Goal: Information Seeking & Learning: Find specific fact

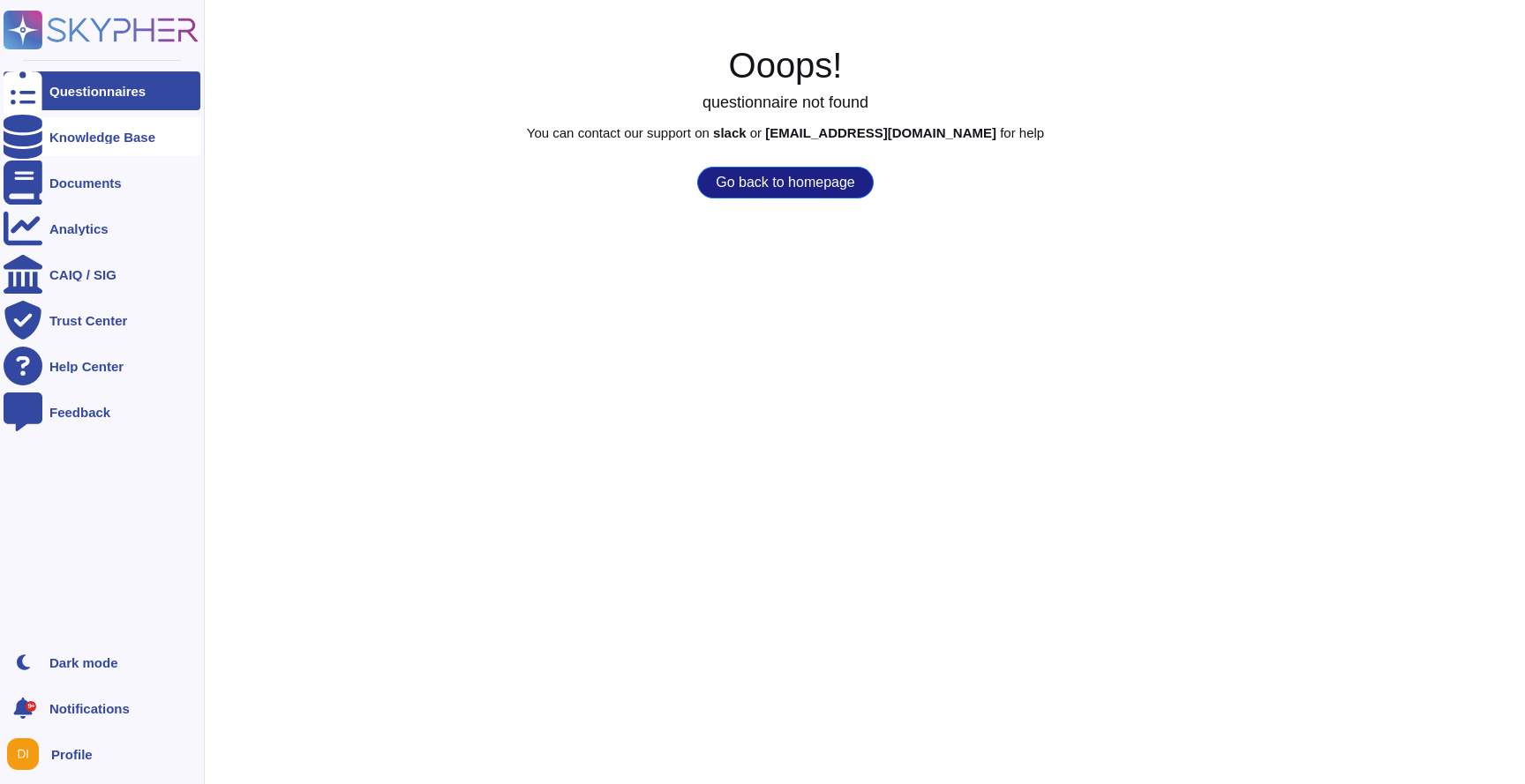
click at [90, 140] on div "Knowledge Base" at bounding box center [102, 137] width 106 height 14
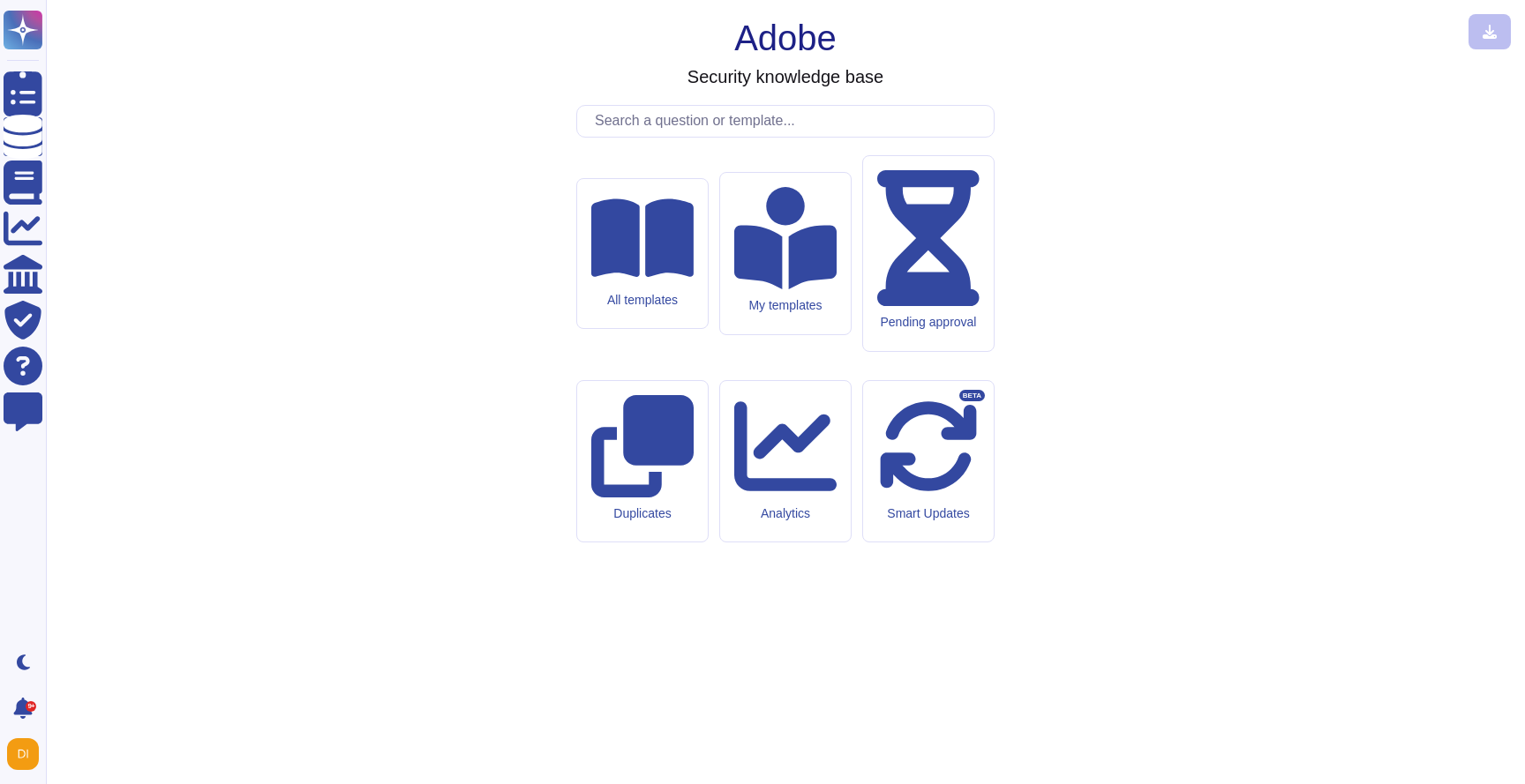
click at [681, 137] on input "text" at bounding box center [790, 121] width 408 height 31
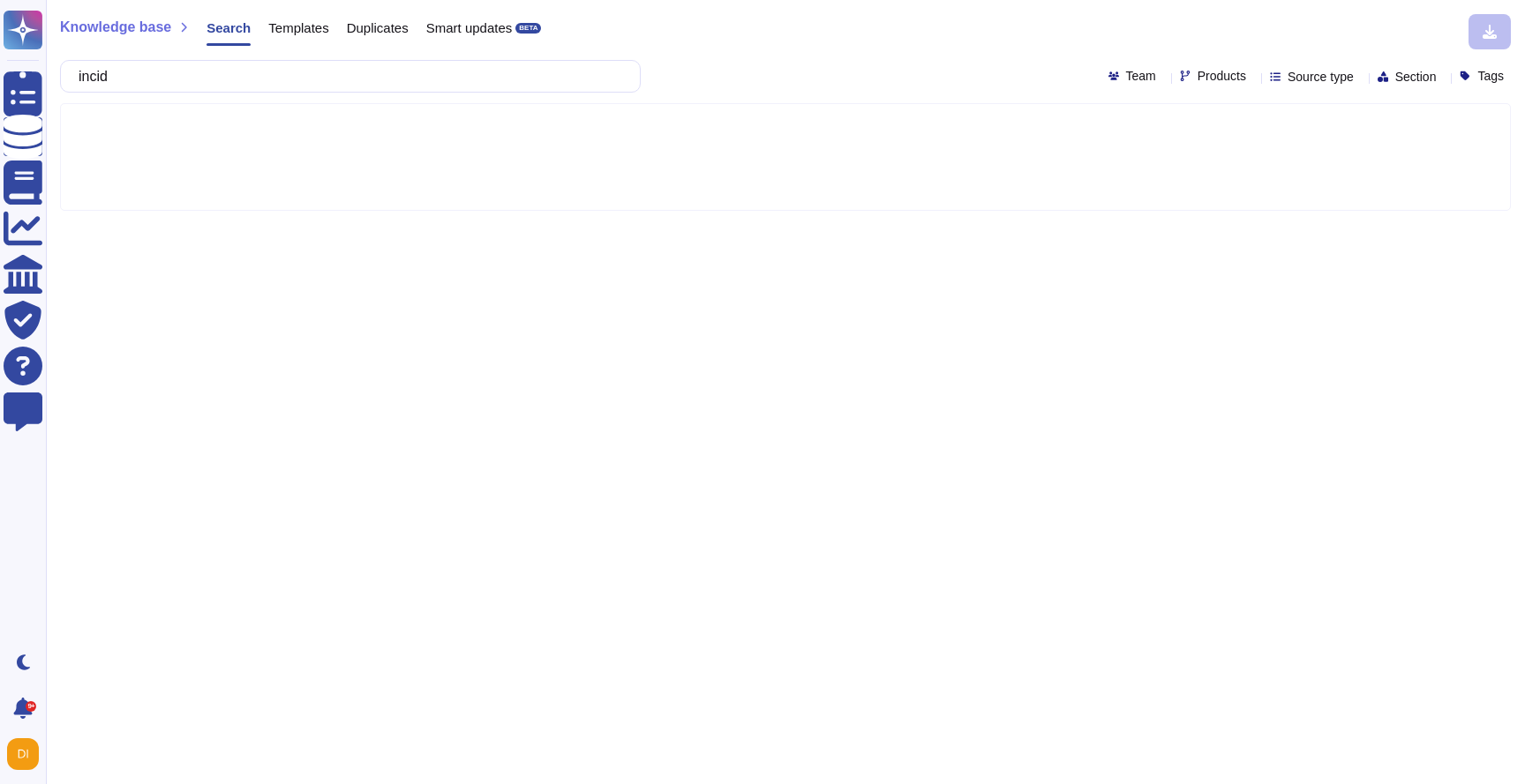
type input "inc"
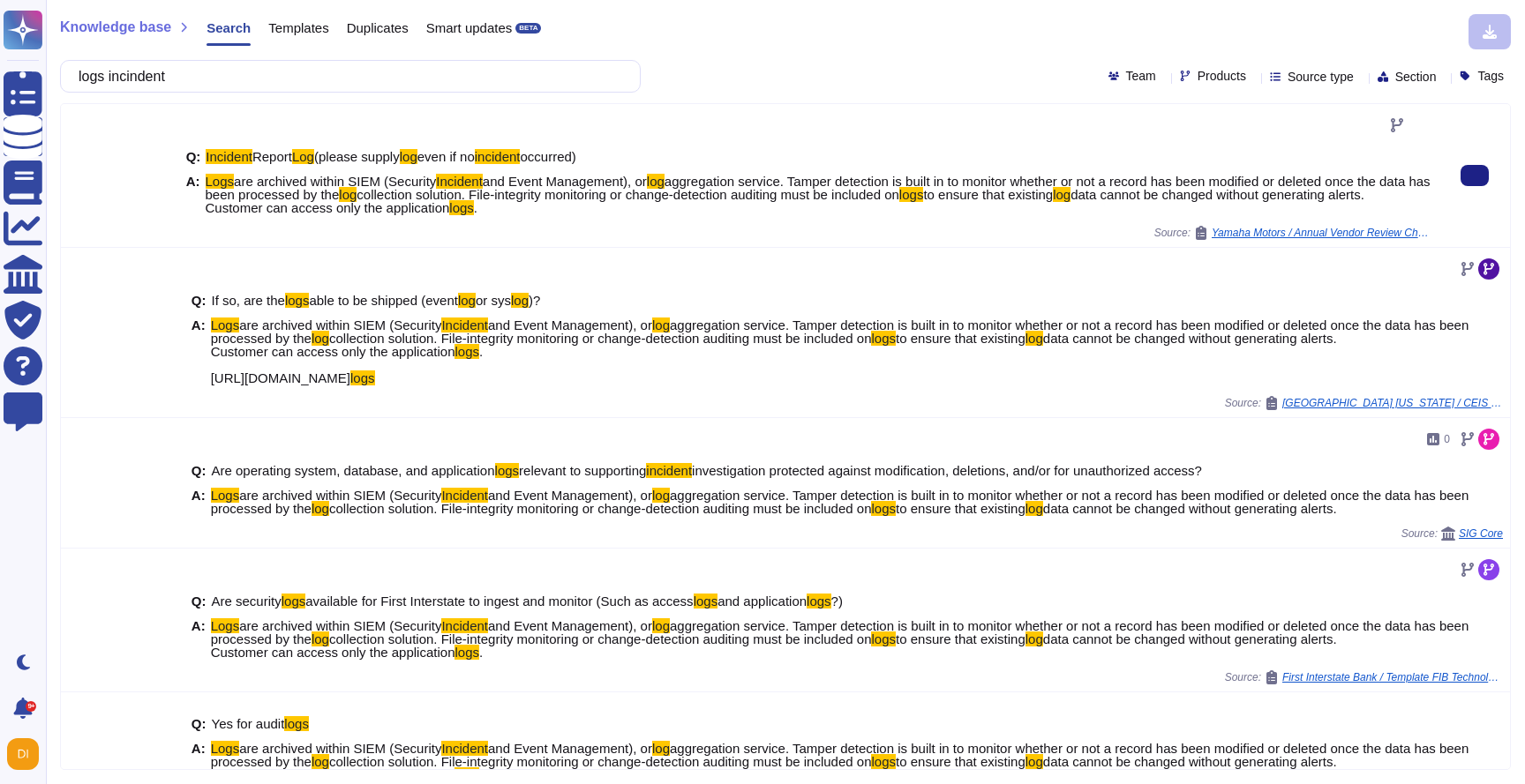
click at [312, 183] on span "are archived within SIEM (Security" at bounding box center [335, 181] width 202 height 15
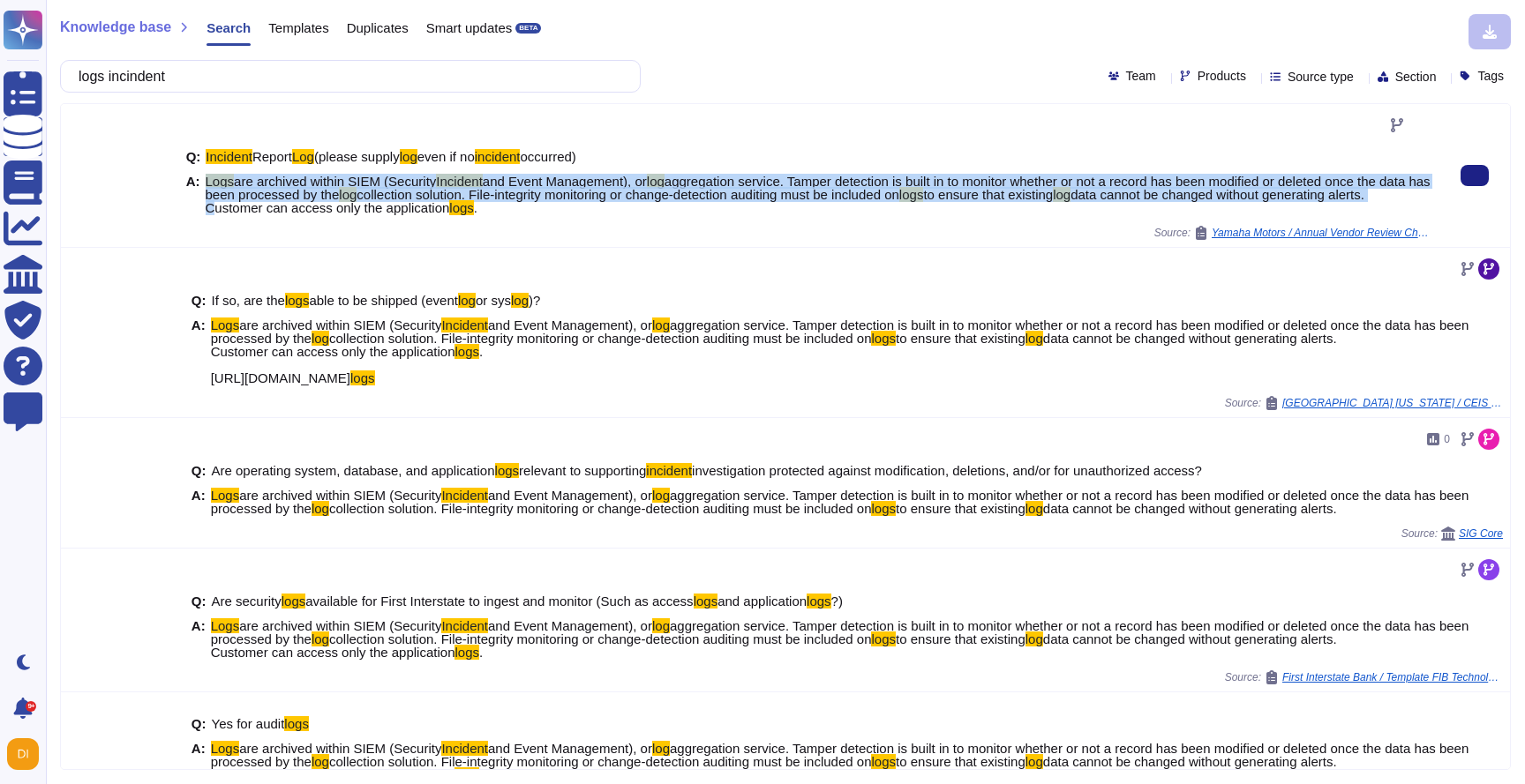
click at [312, 183] on span "are archived within SIEM (Security" at bounding box center [335, 181] width 202 height 15
click at [881, 210] on span "Logs are archived within SIEM (Security Incident and Event Management), or log …" at bounding box center [818, 195] width 1226 height 40
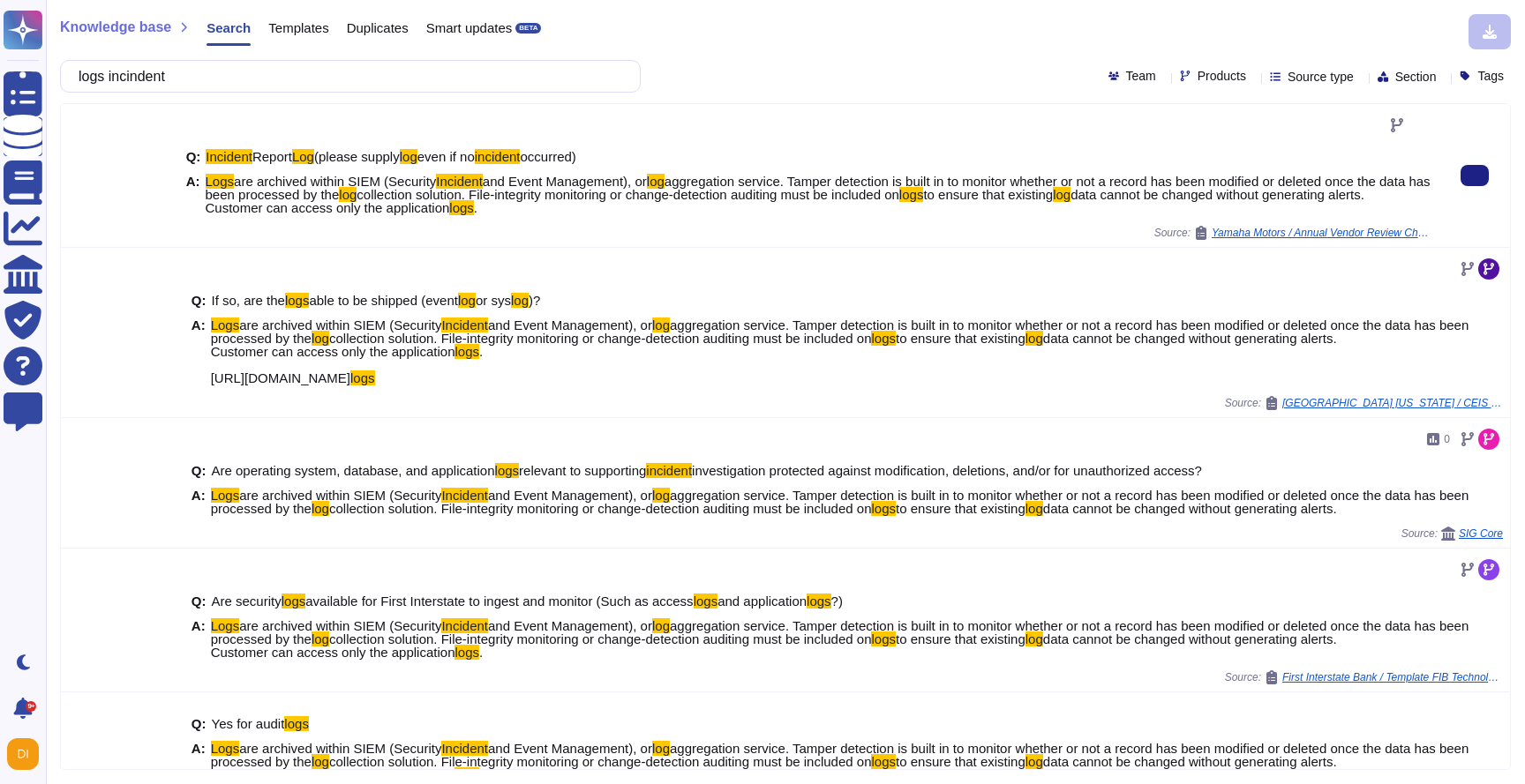
click at [913, 183] on span "aggregation service. Tamper detection is built in to monitor whether or not a r…" at bounding box center [818, 188] width 1225 height 28
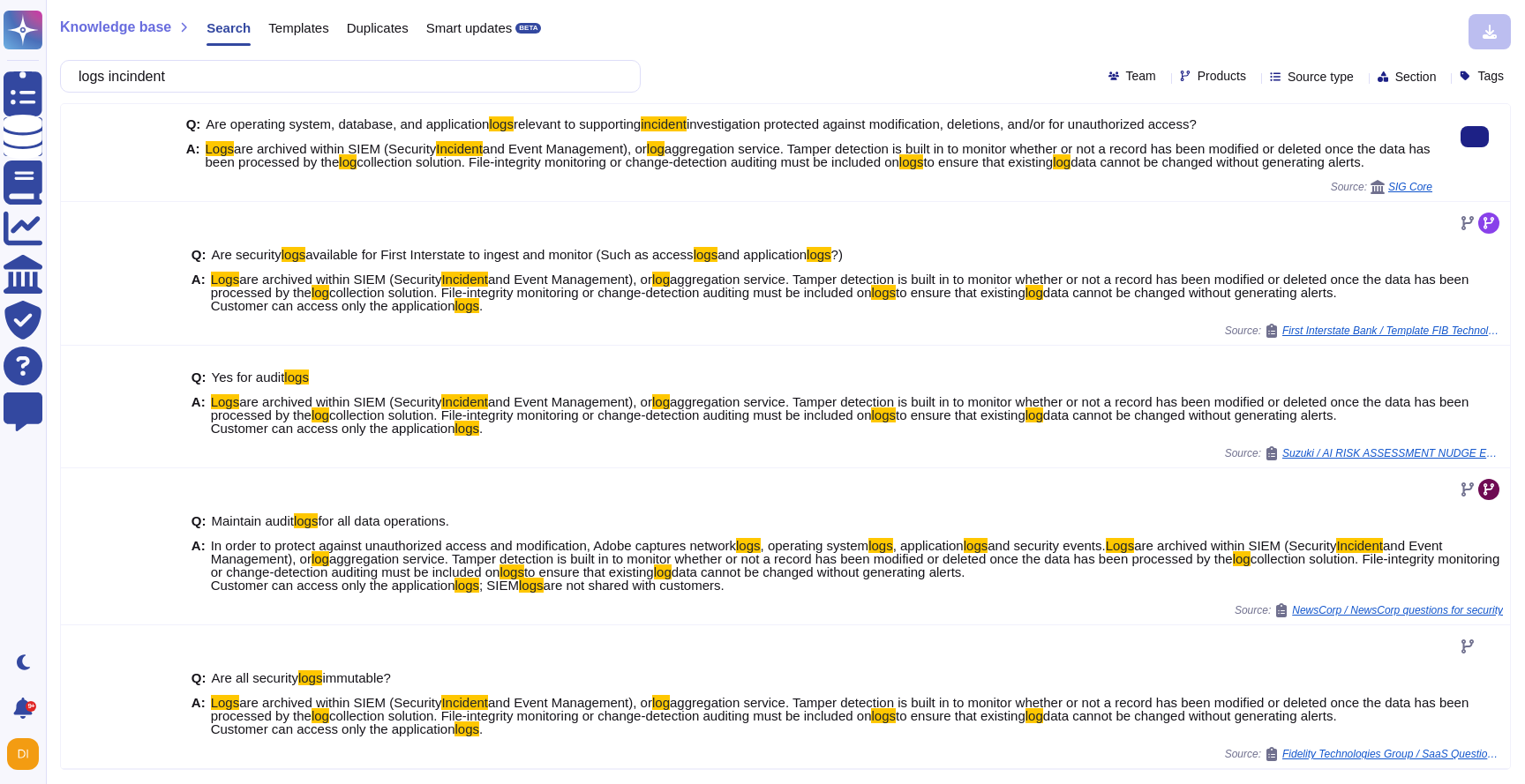
scroll to position [346, 0]
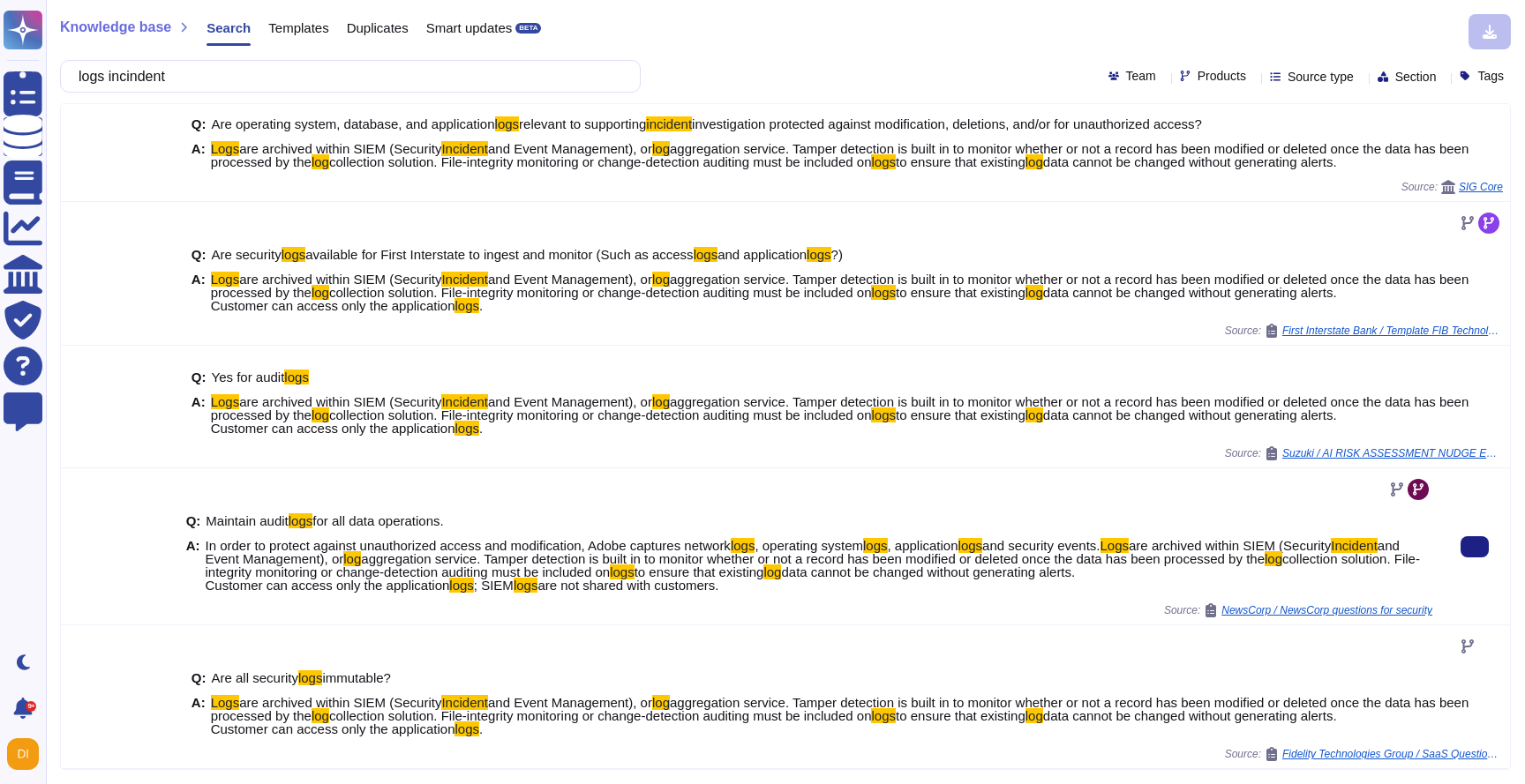
click at [374, 580] on span "data cannot be changed without generating alerts. Customer can access only the …" at bounding box center [641, 578] width 870 height 28
click at [558, 581] on span "are not shared with customers." at bounding box center [628, 586] width 180 height 15
drag, startPoint x: 582, startPoint y: 561, endPoint x: 683, endPoint y: 554, distance: 101.2
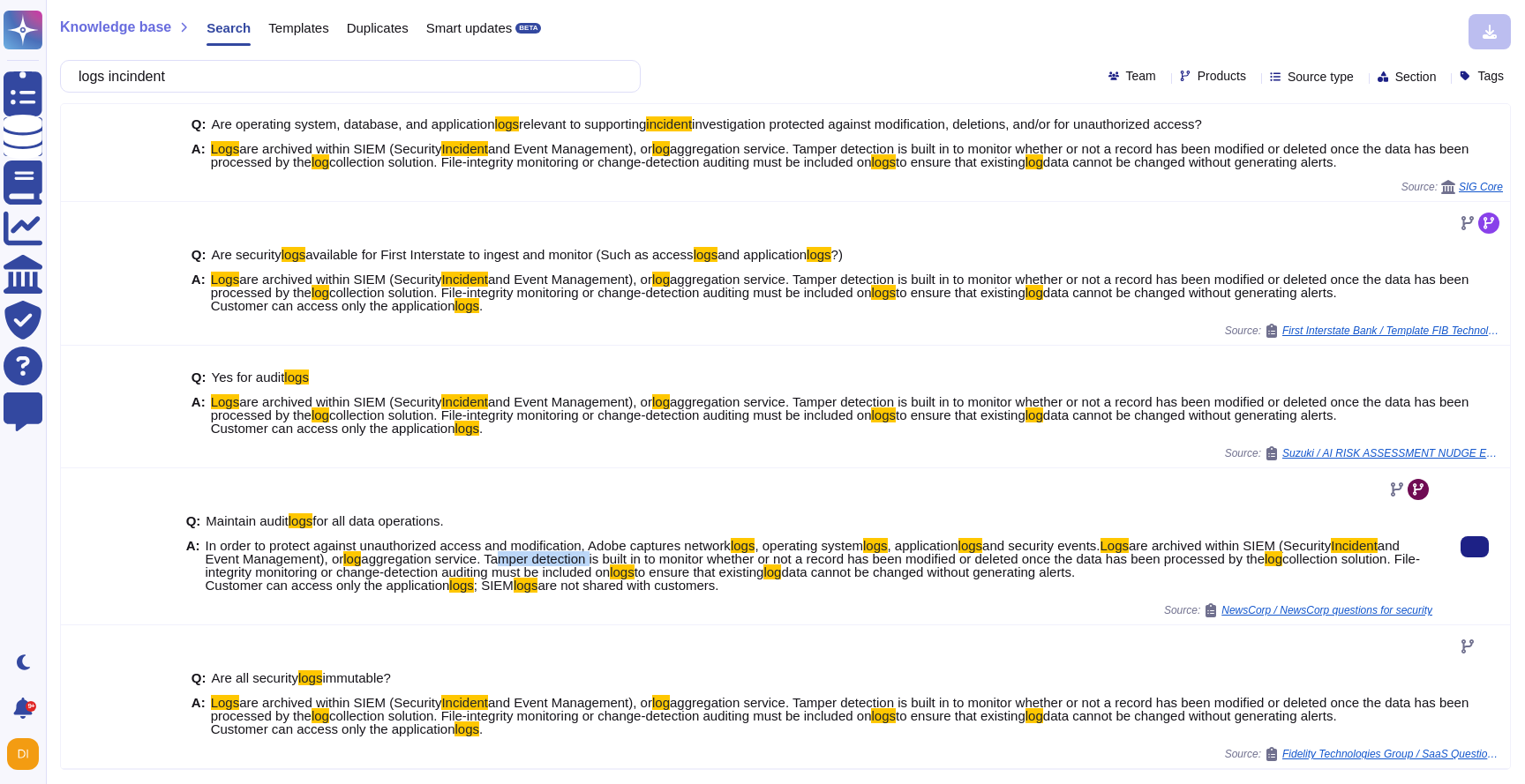
click at [683, 554] on span "aggregation service. Tamper detection is built in to monitor whether or not a r…" at bounding box center [812, 558] width 903 height 15
click at [683, 558] on span "aggregation service. Tamper detection is built in to monitor whether or not a r…" at bounding box center [812, 558] width 903 height 15
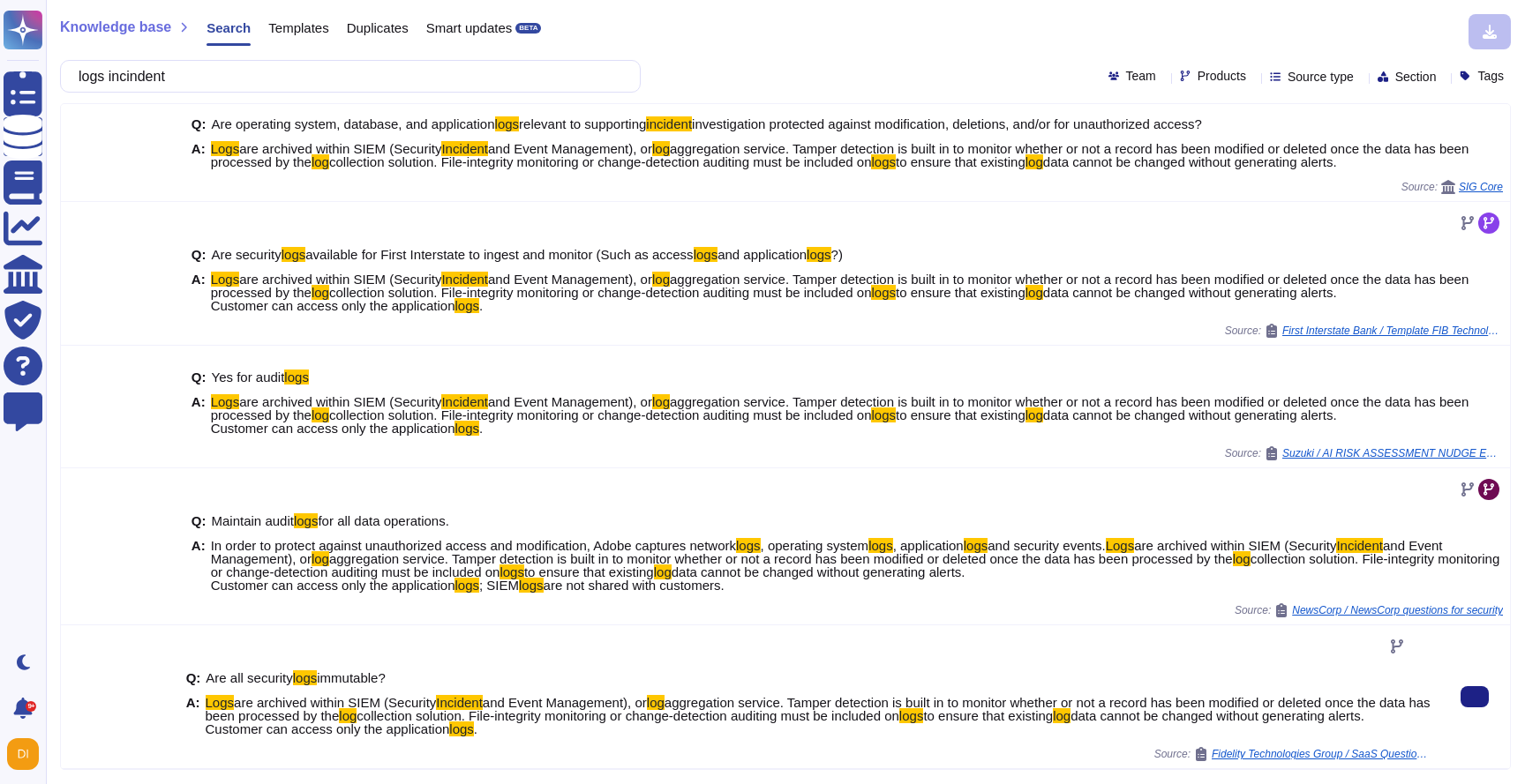
scroll to position [360, 0]
click at [579, 714] on span "Logs are archived within SIEM (Security Incident and Event Management), or log …" at bounding box center [818, 716] width 1226 height 40
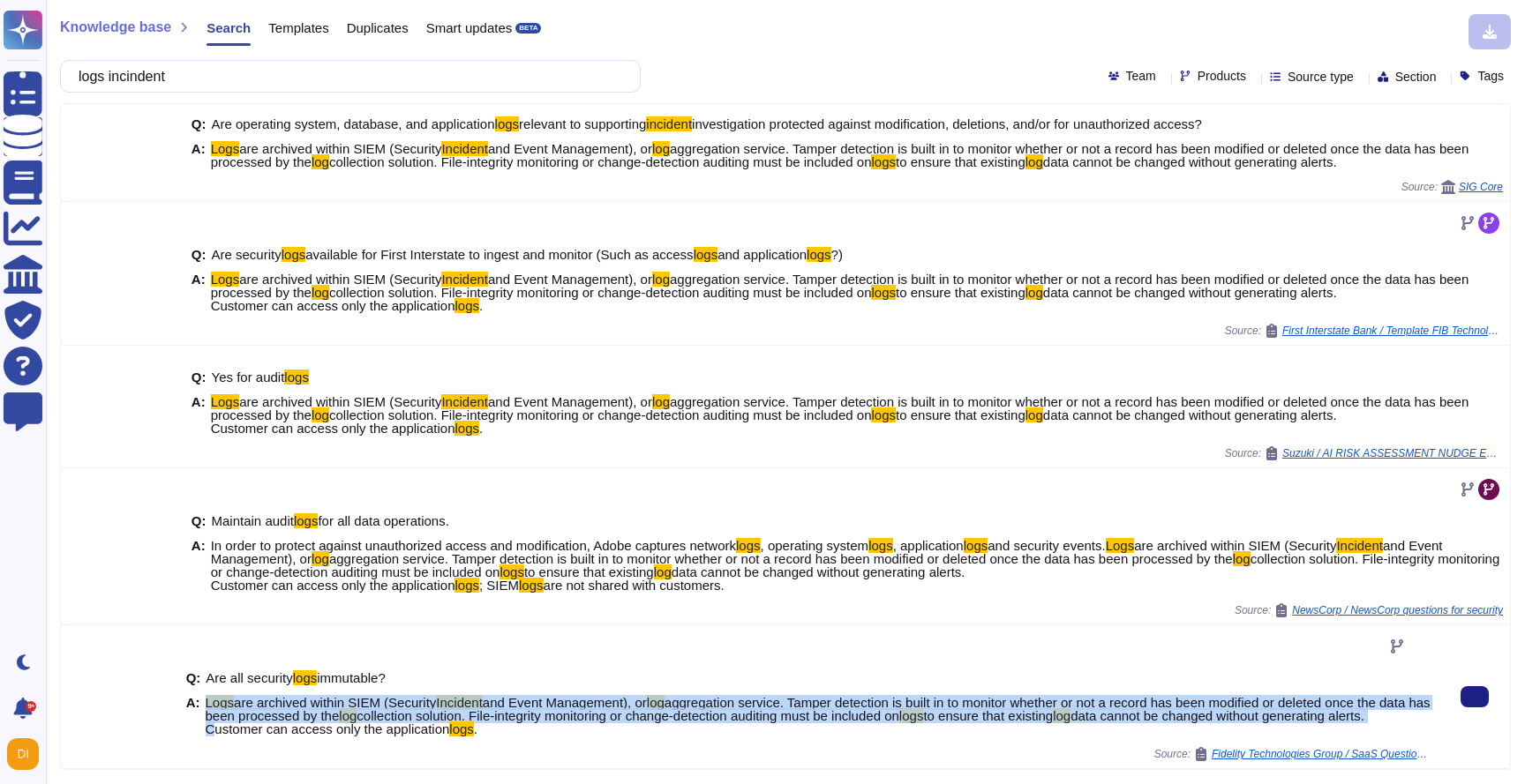
click at [579, 714] on span "Logs are archived within SIEM (Security Incident and Event Management), or log …" at bounding box center [818, 716] width 1226 height 40
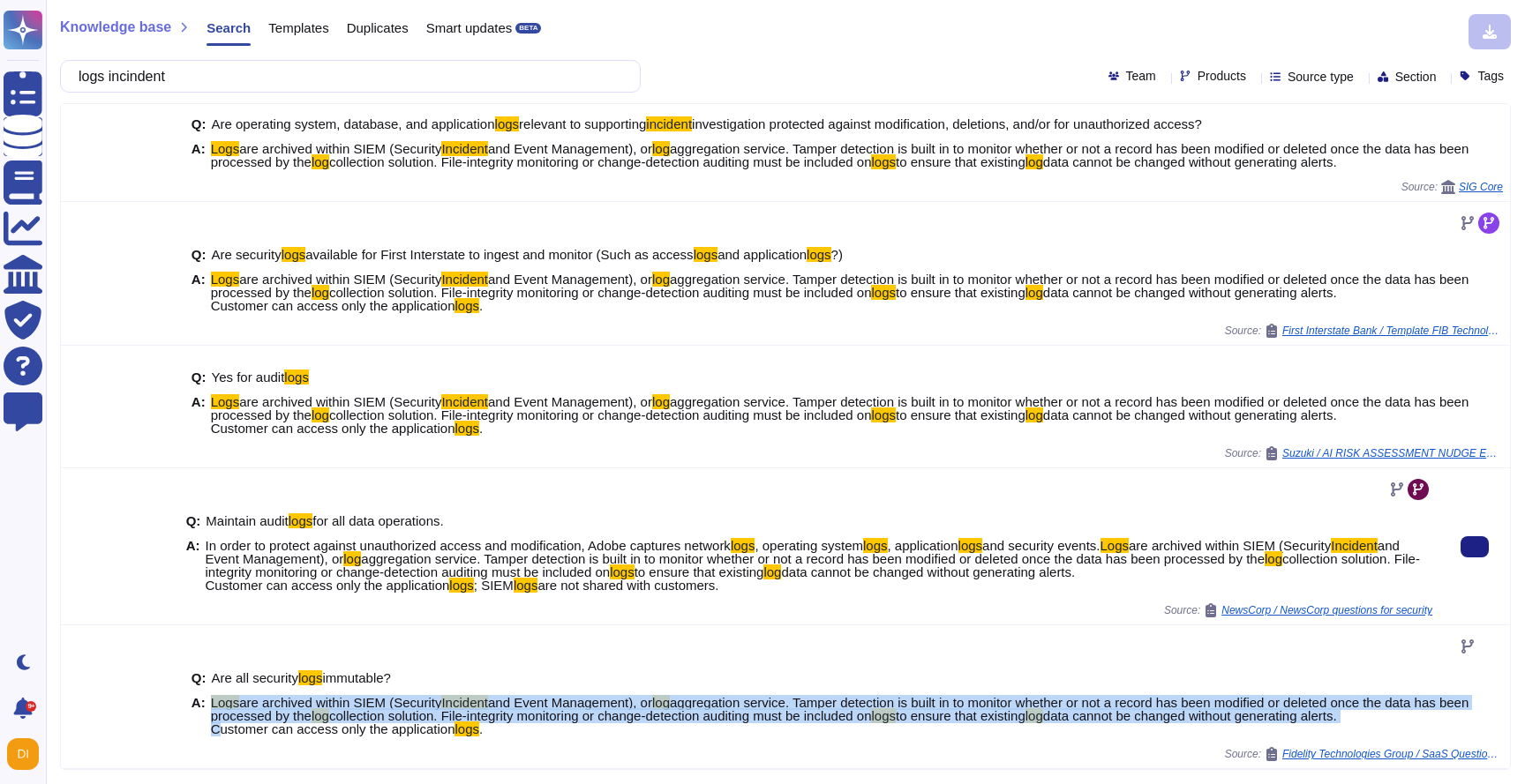
scroll to position [346, 0]
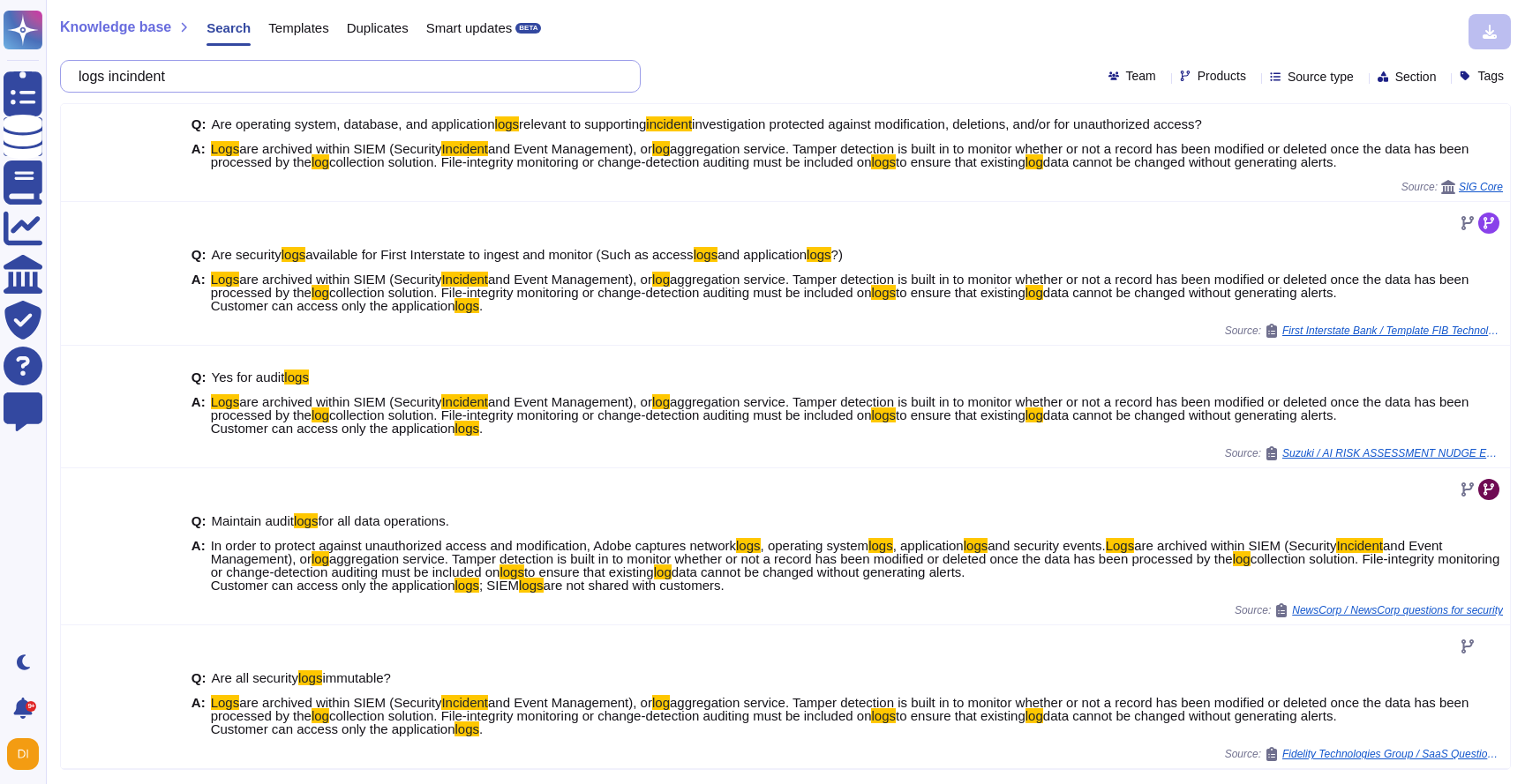
click at [222, 80] on input "logs incindent" at bounding box center [346, 76] width 552 height 31
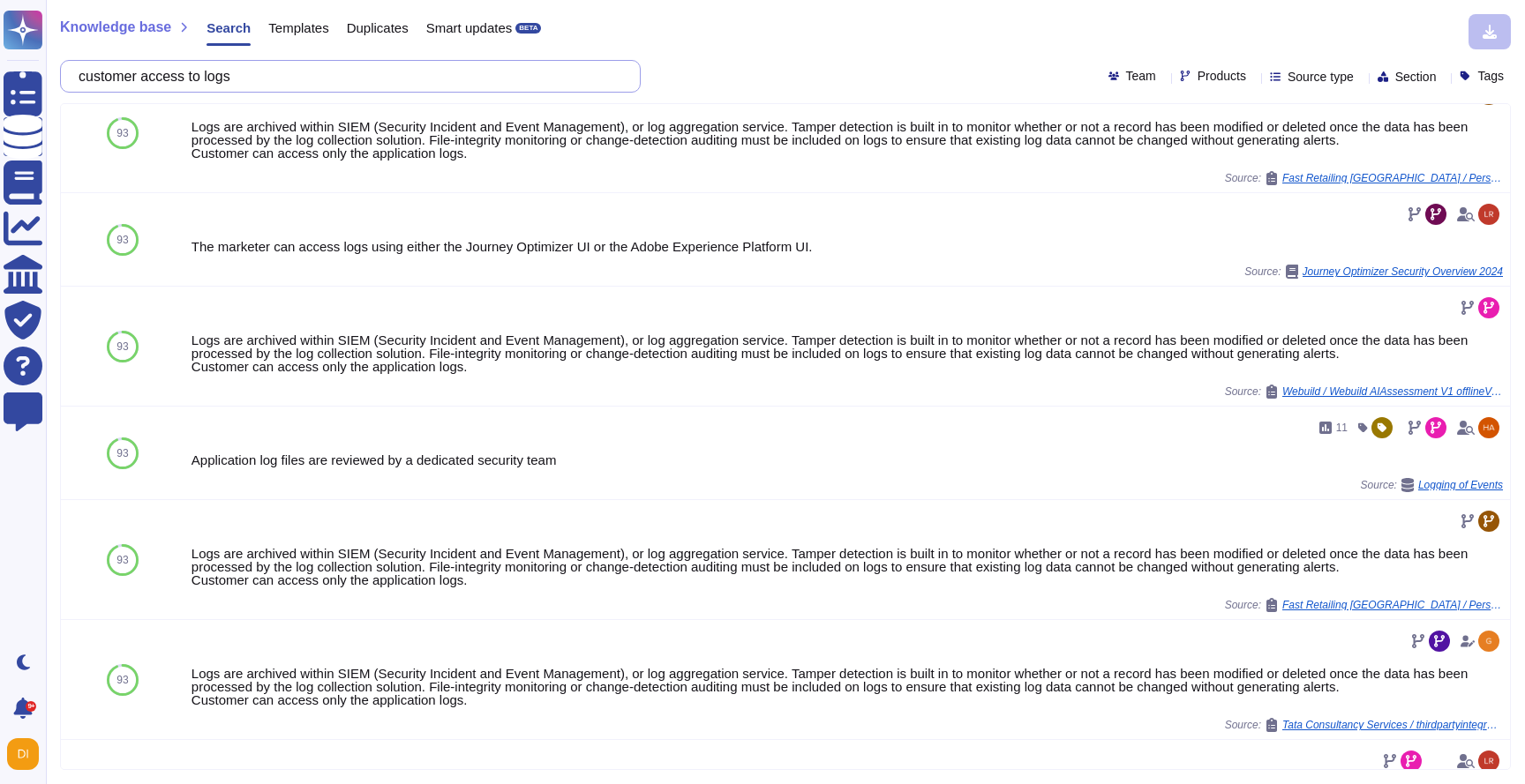
scroll to position [0, 0]
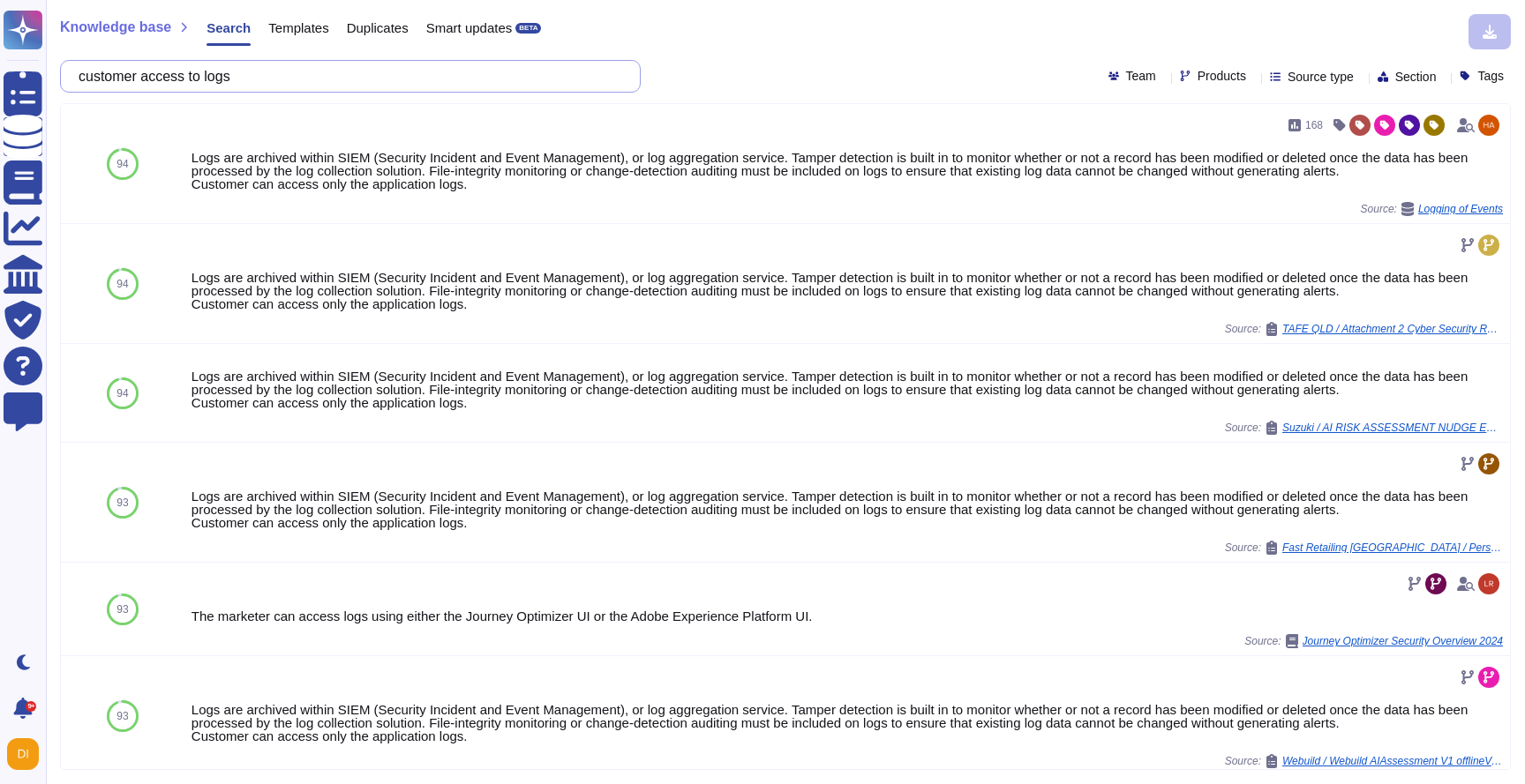
click at [245, 88] on input "customer access to logs" at bounding box center [346, 76] width 552 height 31
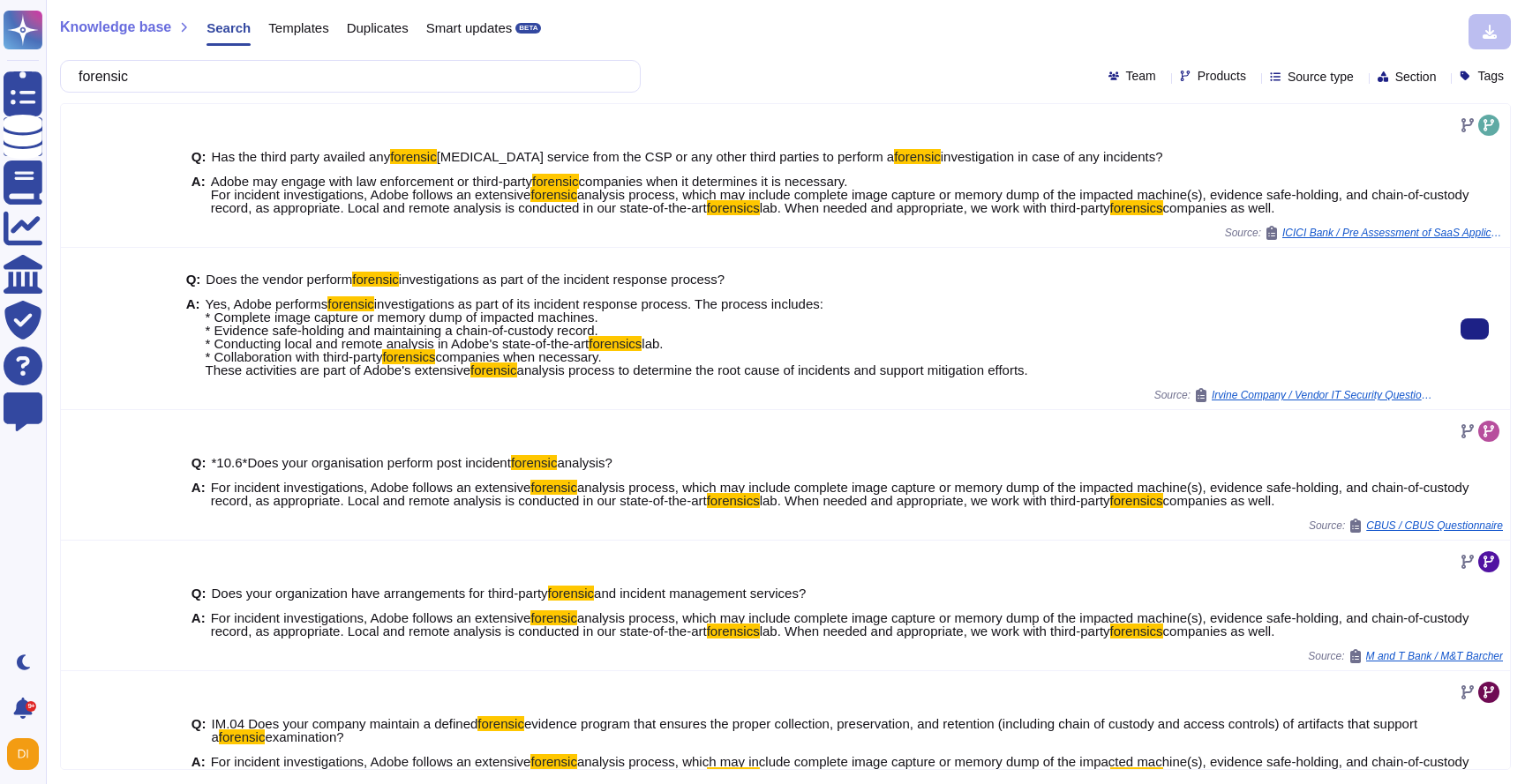
click at [284, 313] on span "investigations as part of its incident response process. The process includes: …" at bounding box center [514, 324] width 618 height 55
click at [607, 329] on span "investigations as part of its incident response process. The process includes: …" at bounding box center [514, 324] width 618 height 55
drag, startPoint x: 205, startPoint y: 304, endPoint x: 342, endPoint y: 383, distance: 158.1
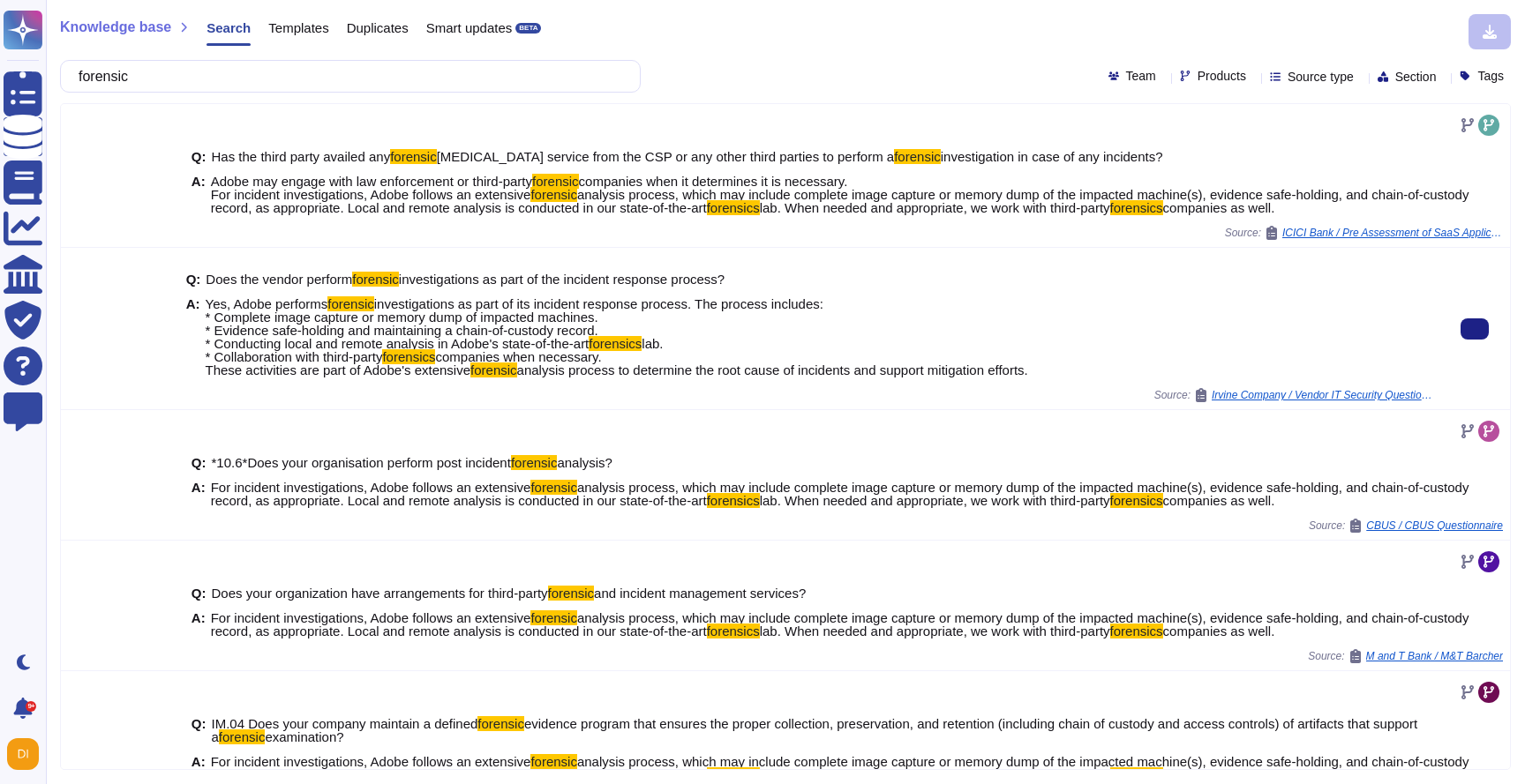
click at [342, 383] on div "Q: Does the vendor perform forensic investigations as part of the incident resp…" at bounding box center [809, 325] width 1246 height 126
click at [342, 383] on div "Q: Does the vendor perform forensic investigations as part of the incident resp…" at bounding box center [809, 325] width 1246 height 126
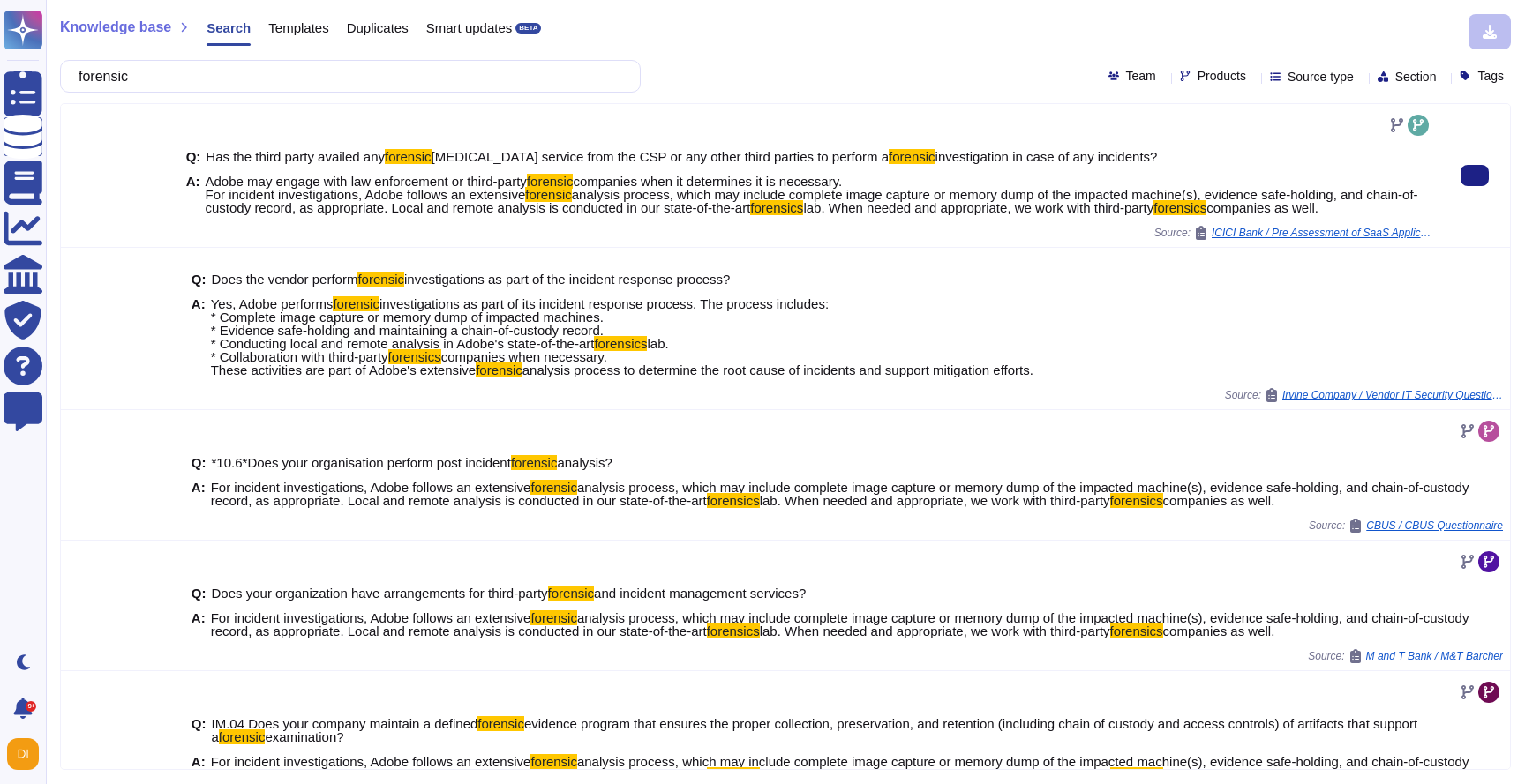
click at [389, 184] on span "Adobe may engage with law enforcement or third-party" at bounding box center [366, 181] width 321 height 15
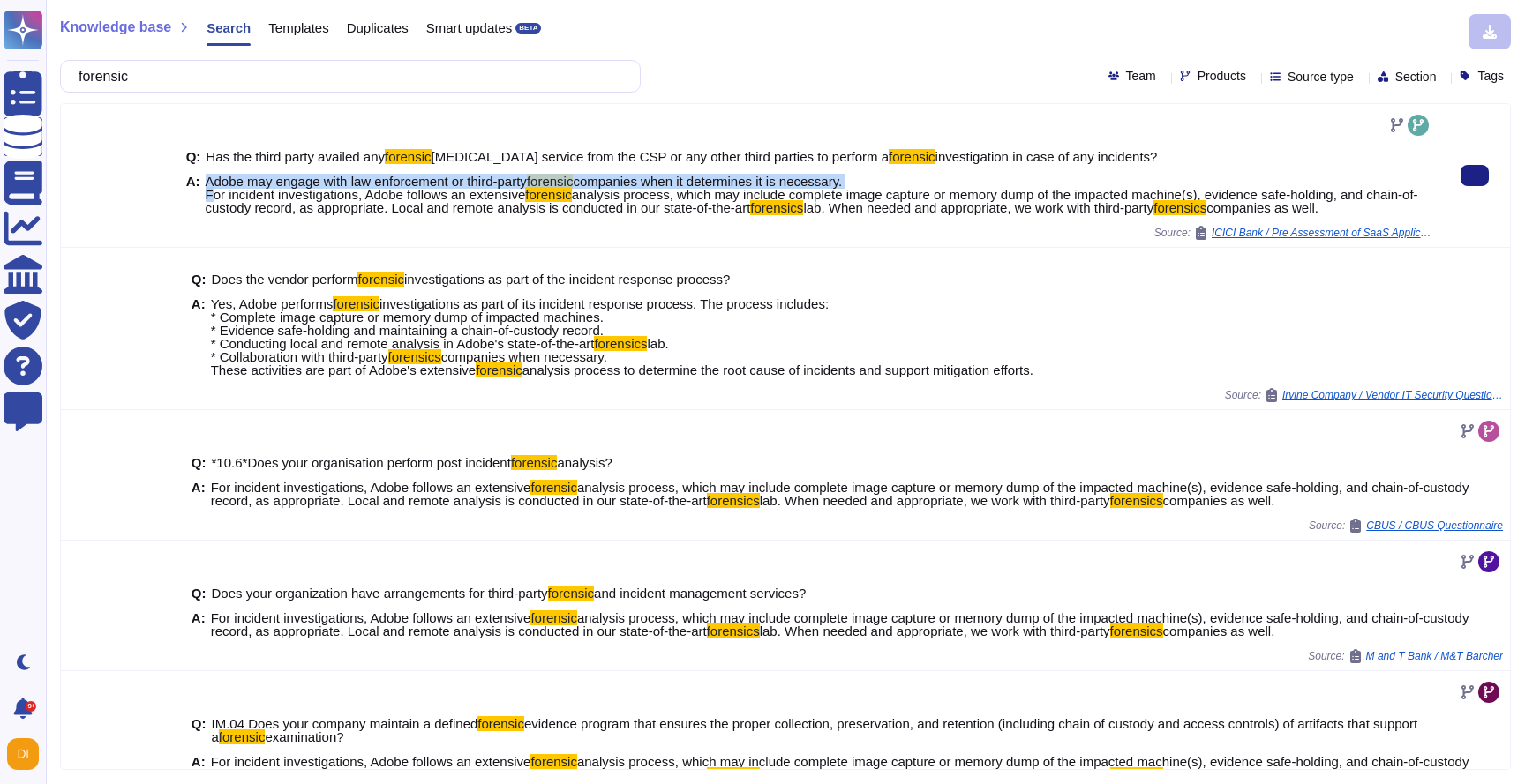
click at [389, 184] on span "Adobe may engage with law enforcement or third-party" at bounding box center [366, 181] width 321 height 15
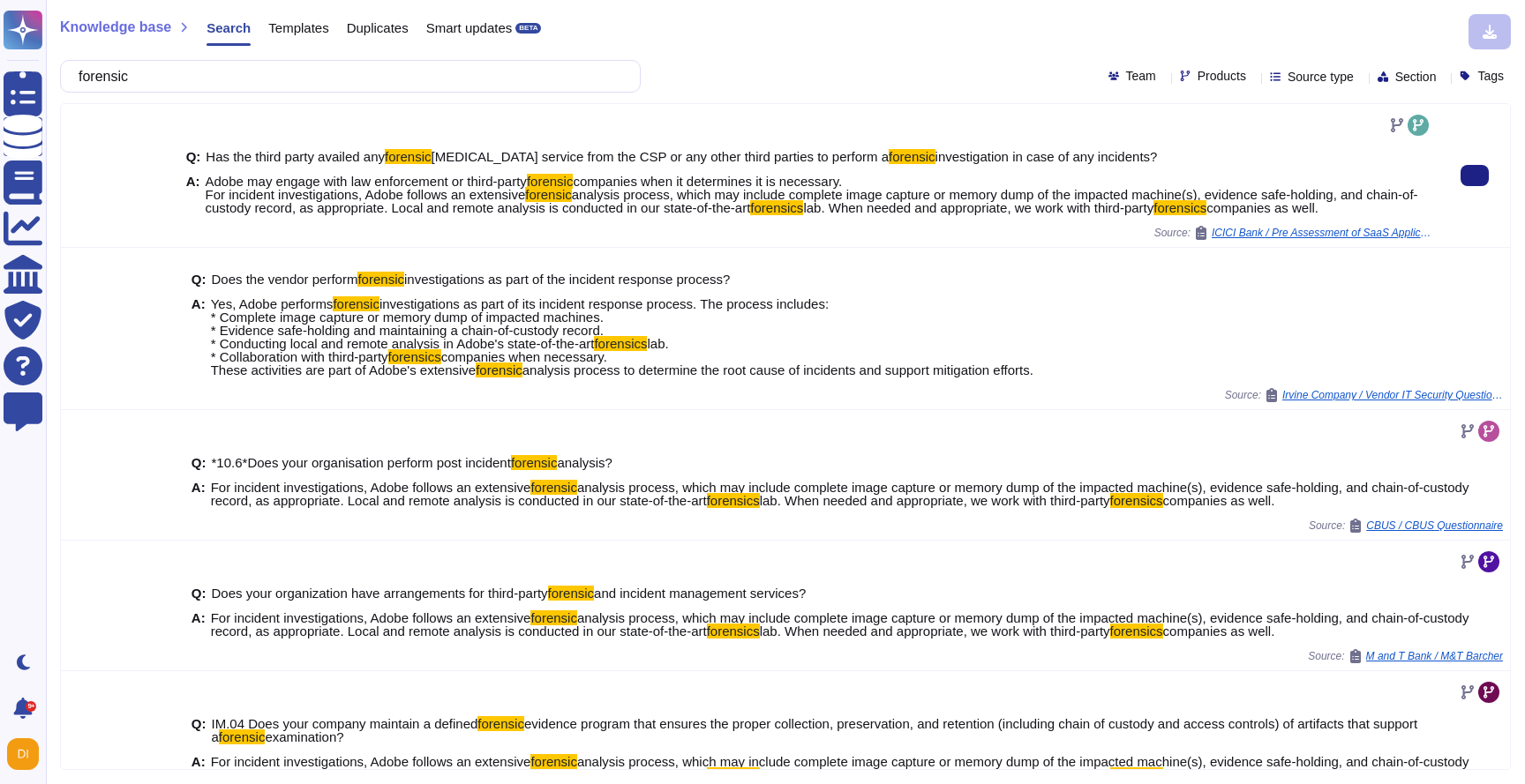
click at [599, 208] on span "analysis process, which may include complete image capture or memory dump of th…" at bounding box center [812, 200] width 1213 height 28
drag, startPoint x: 203, startPoint y: 181, endPoint x: 601, endPoint y: 221, distance: 400.0
click at [601, 221] on div "Q: Has the third party availed any forensic [MEDICAL_DATA] service from the CSP…" at bounding box center [809, 183] width 1246 height 87
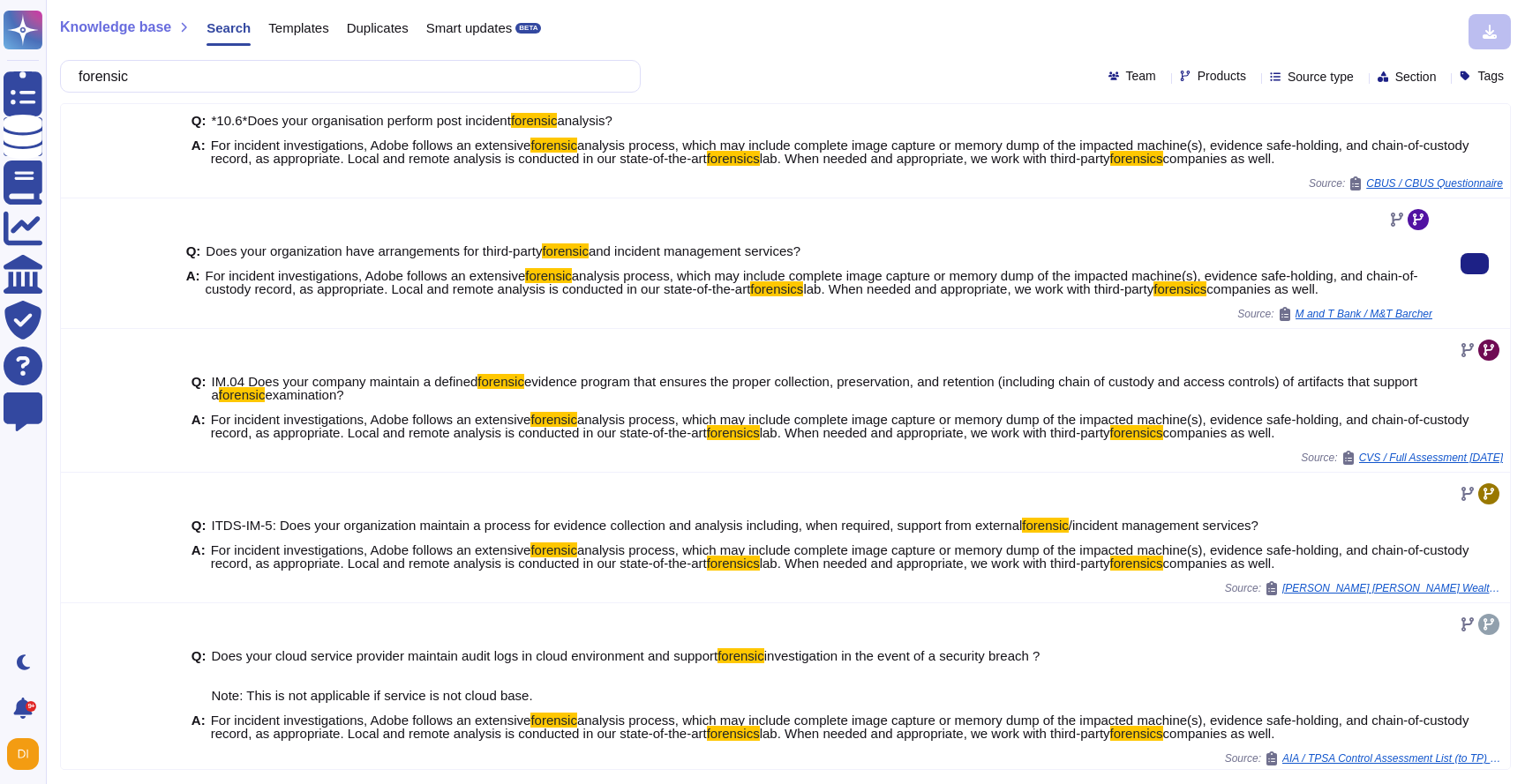
scroll to position [346, 0]
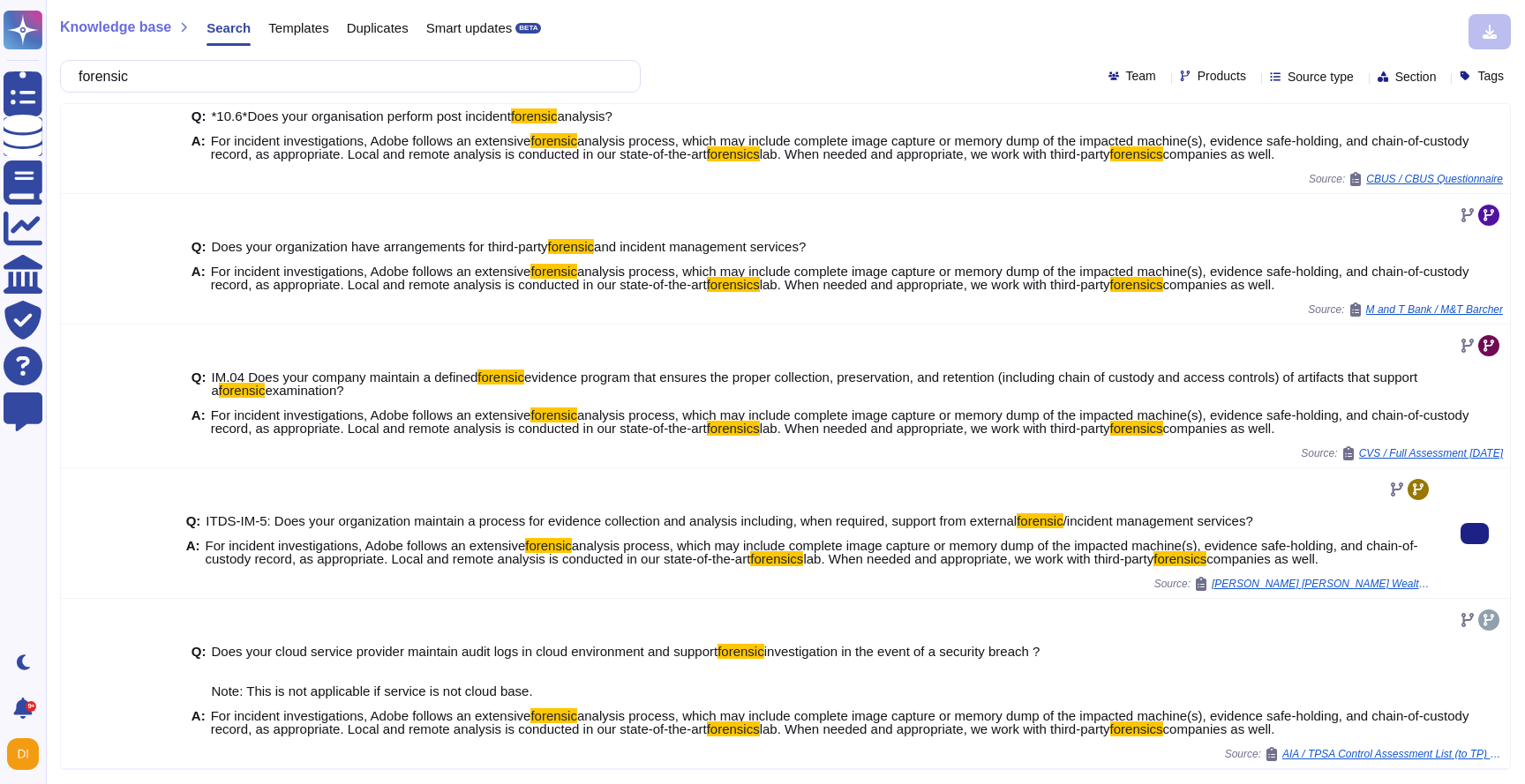
click at [513, 550] on span "analysis process, which may include complete image capture or memory dump of th…" at bounding box center [812, 552] width 1213 height 28
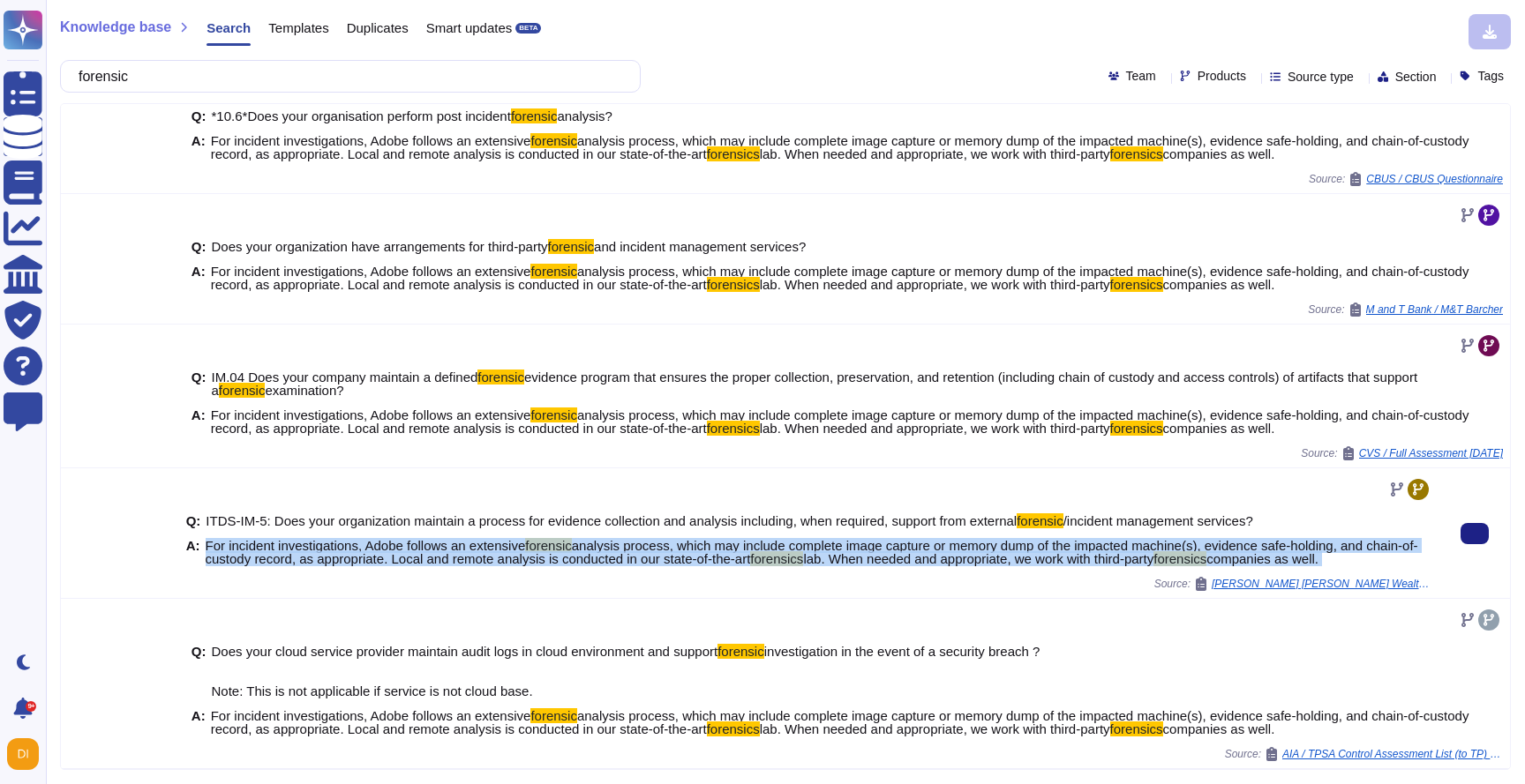
click at [513, 550] on span "analysis process, which may include complete image capture or memory dump of th…" at bounding box center [812, 552] width 1213 height 28
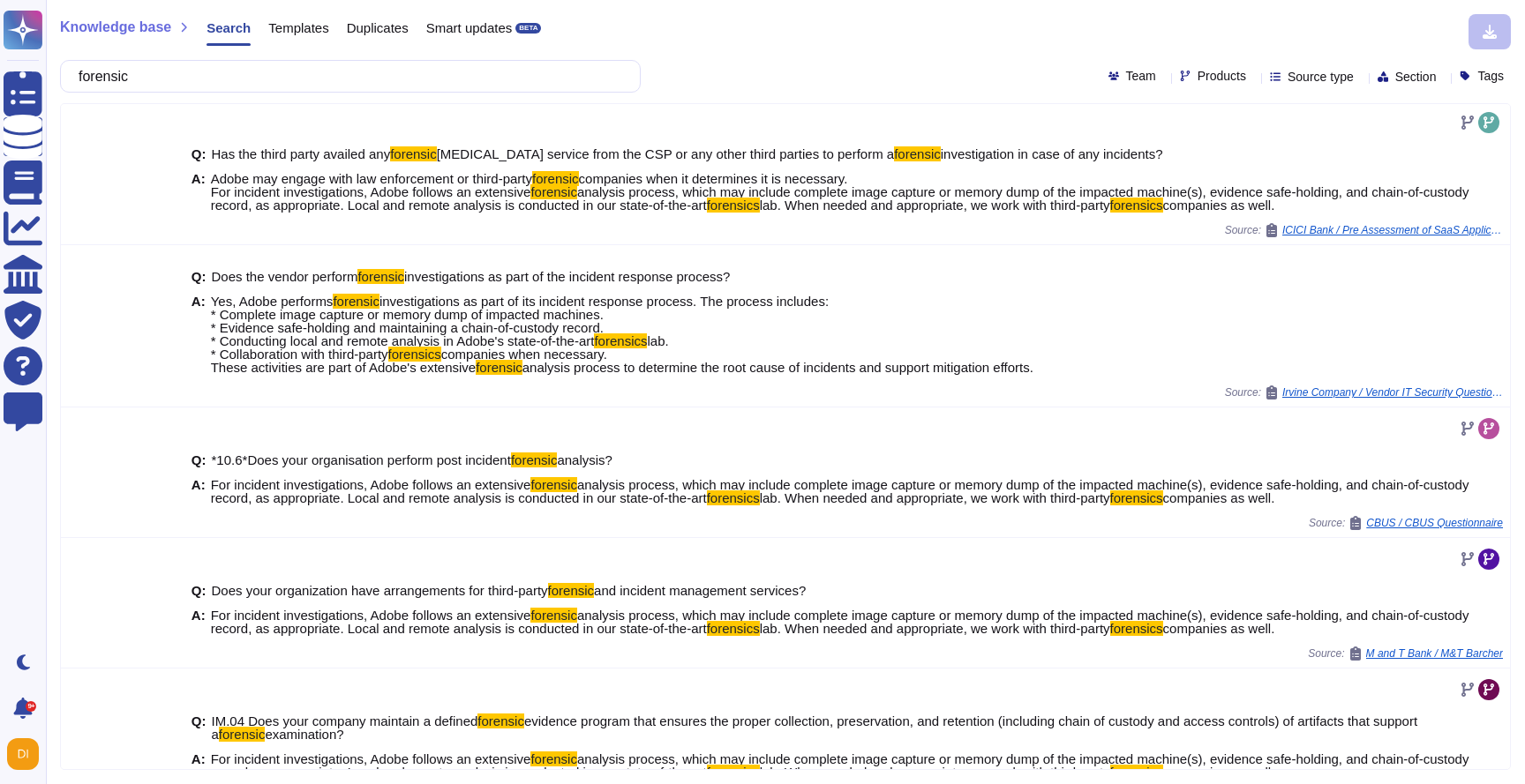
scroll to position [0, 0]
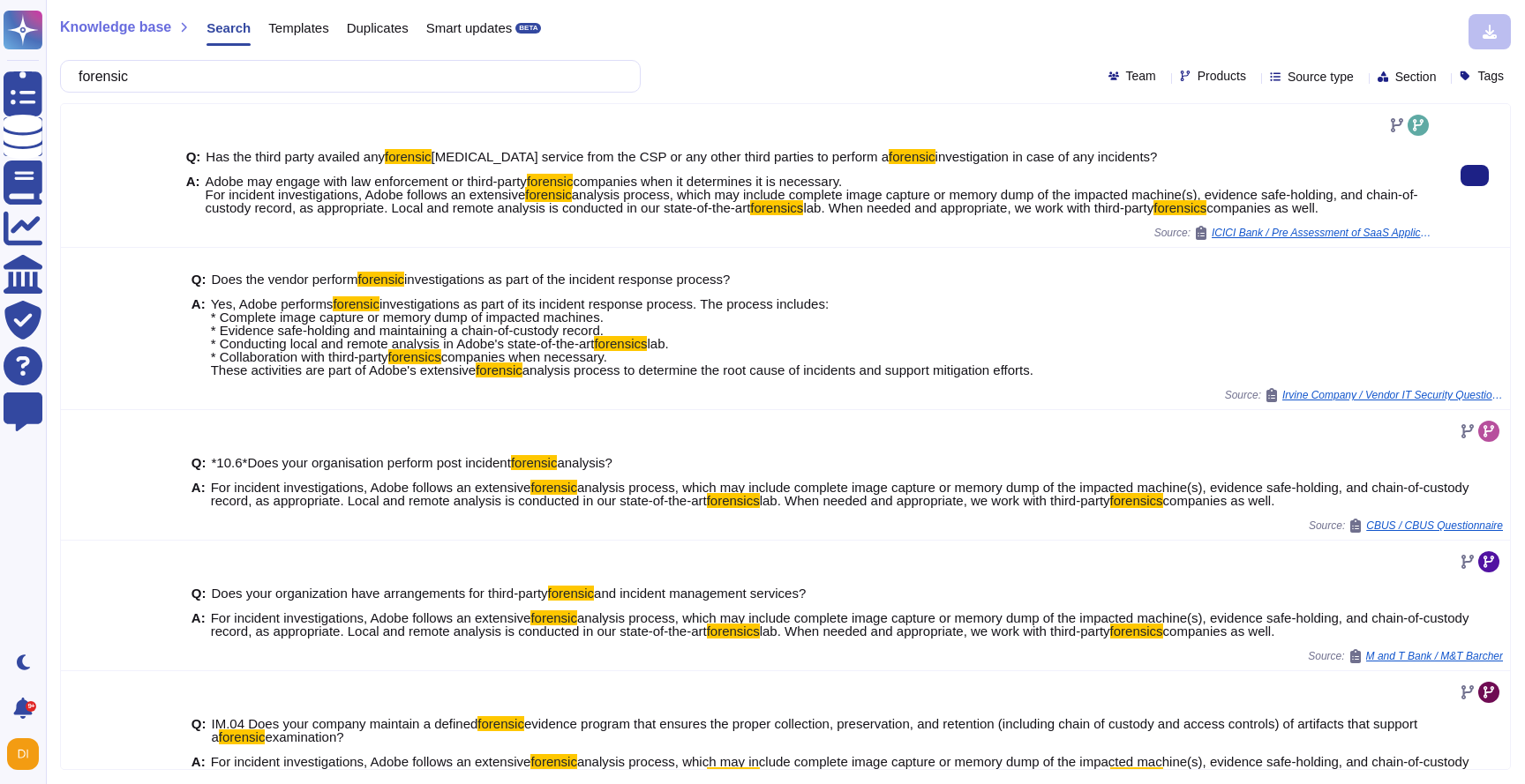
click at [717, 190] on span "analysis process, which may include complete image capture or memory dump of th…" at bounding box center [812, 200] width 1213 height 28
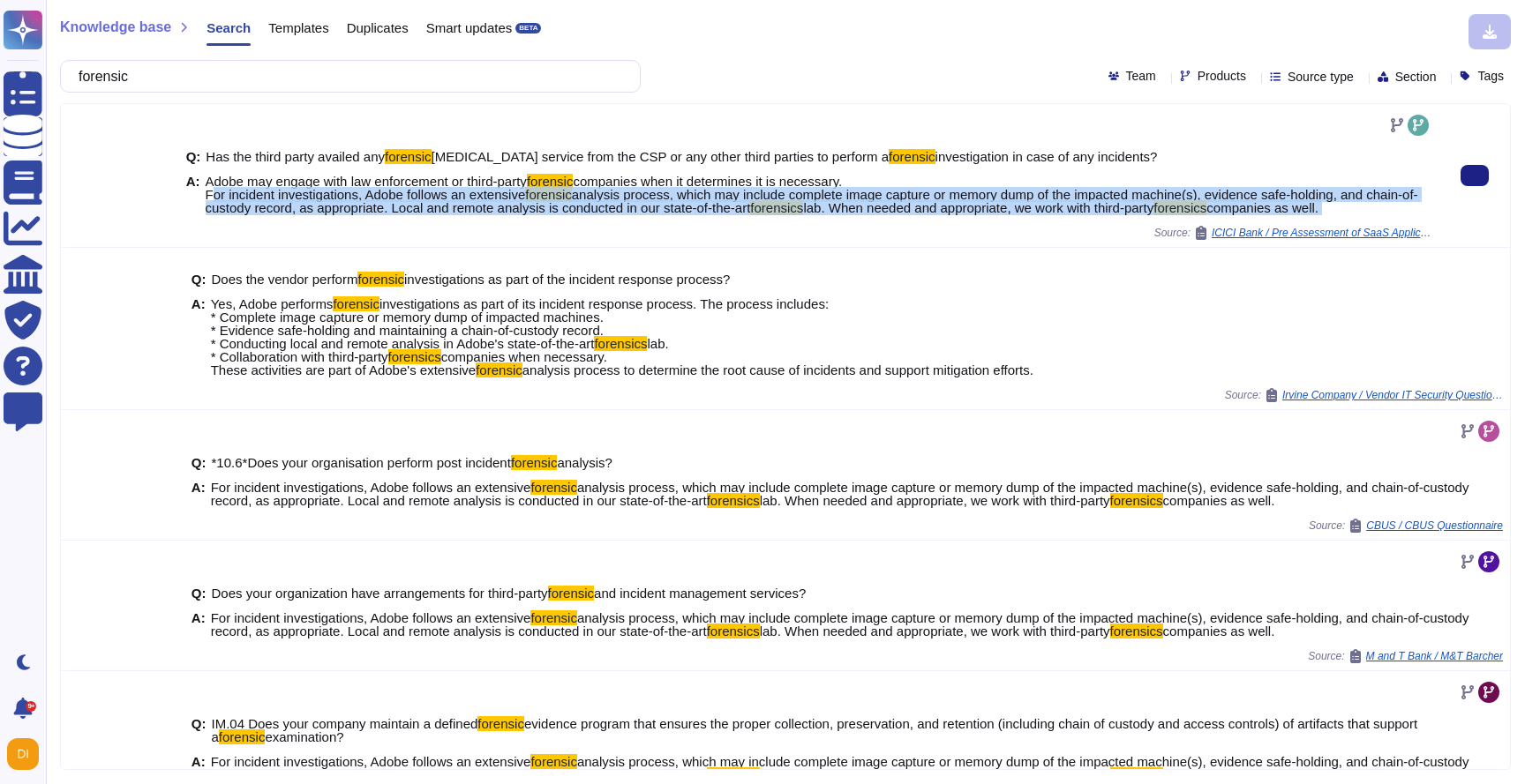
click at [717, 190] on span "analysis process, which may include complete image capture or memory dump of th…" at bounding box center [812, 200] width 1213 height 28
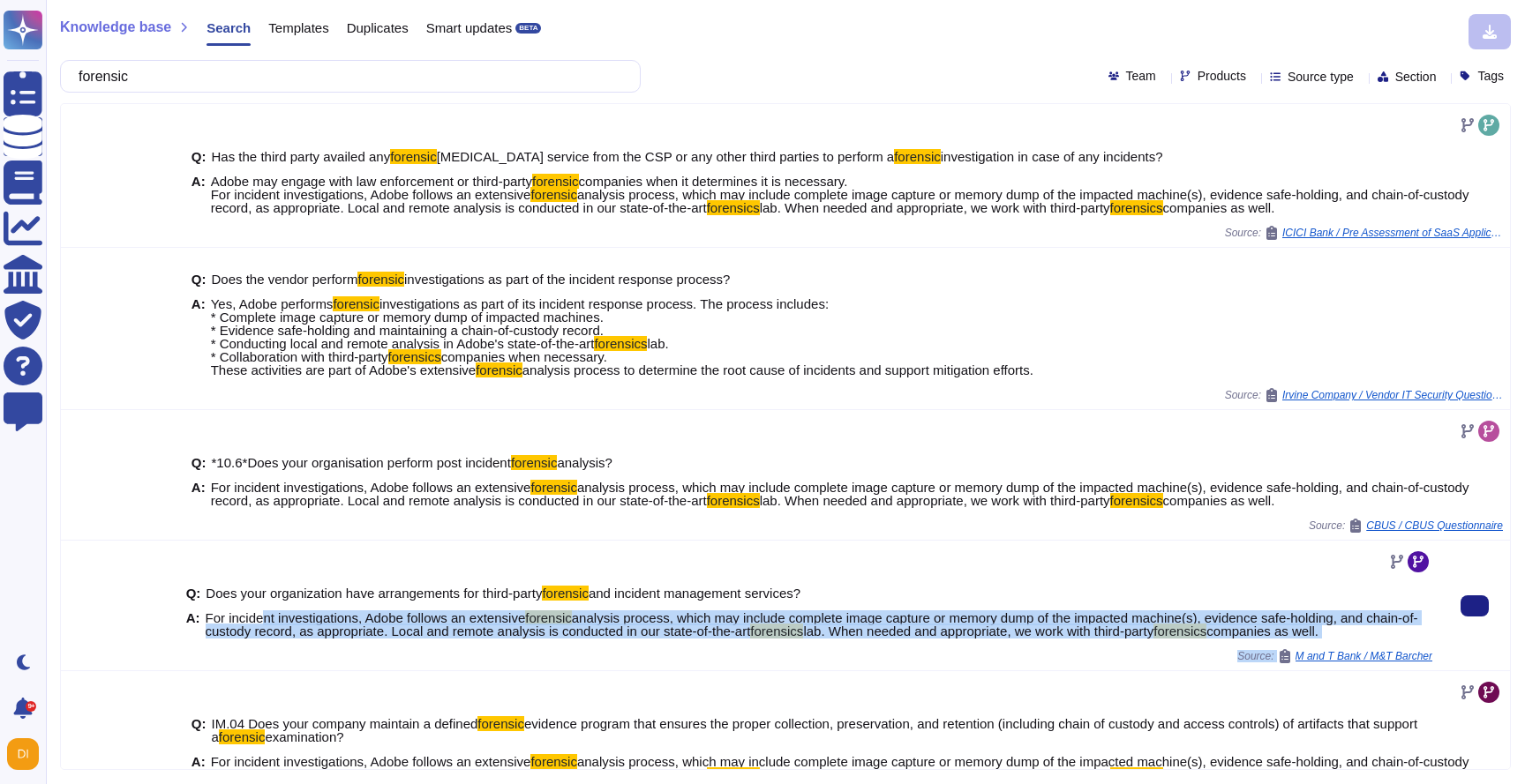
drag, startPoint x: 264, startPoint y: 618, endPoint x: 317, endPoint y: 663, distance: 69.5
click at [317, 663] on div "Q: Does your organization have arrangements for third-party forensic and incide…" at bounding box center [809, 605] width 1260 height 130
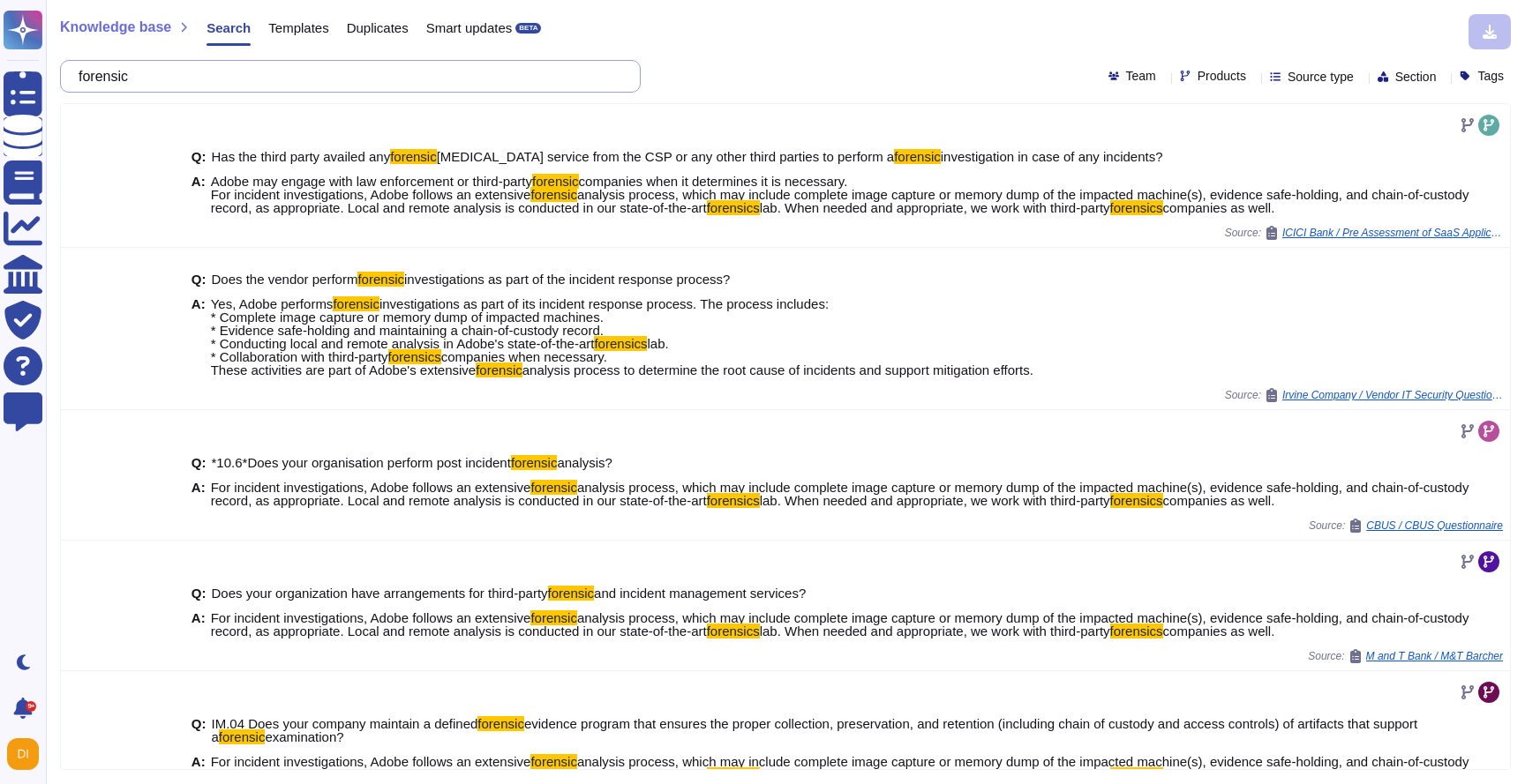
click at [172, 84] on input "forensic" at bounding box center [346, 76] width 552 height 31
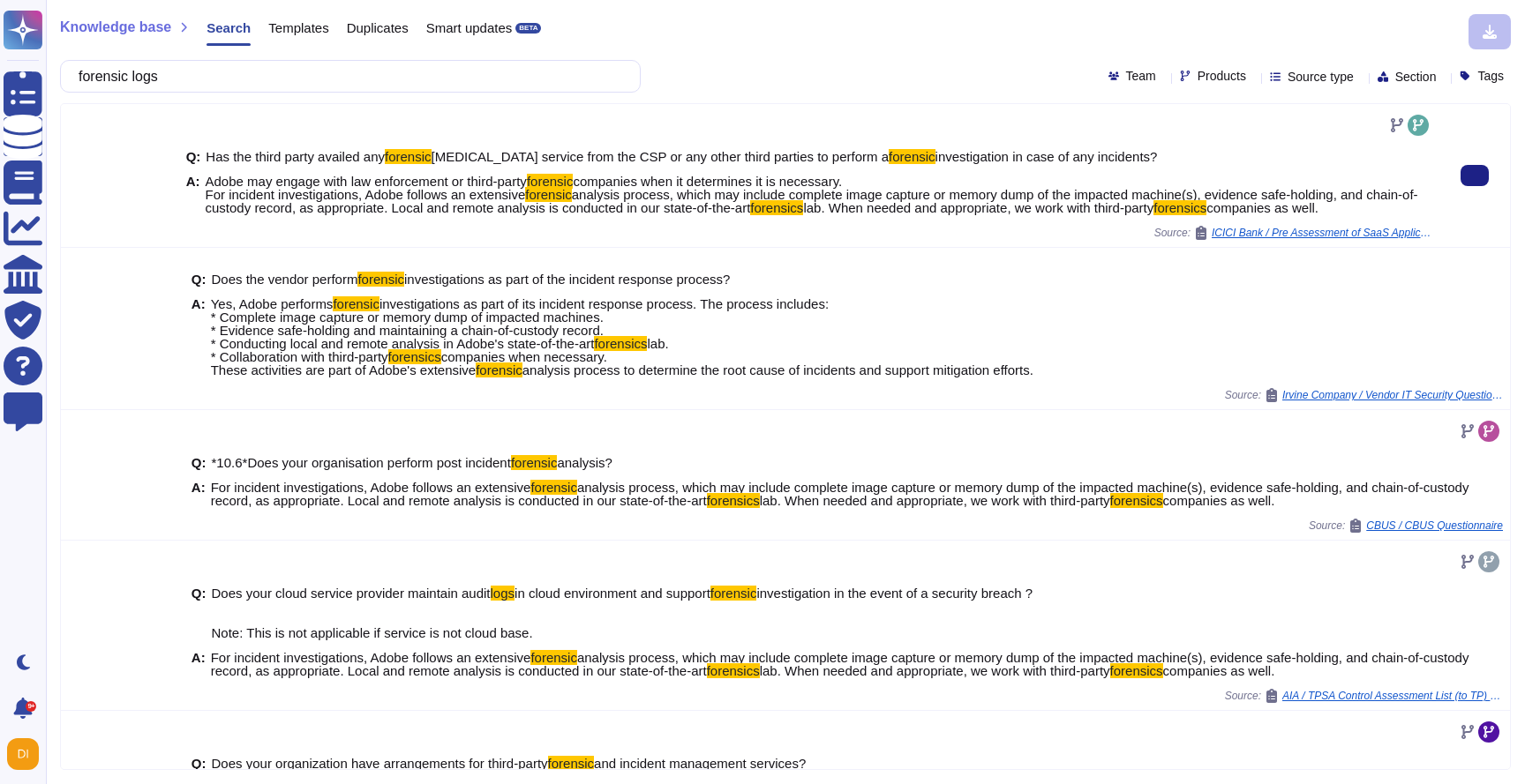
click at [388, 194] on span "companies when it determines it is necessary. For incident investigations, Adob…" at bounding box center [524, 188] width 637 height 28
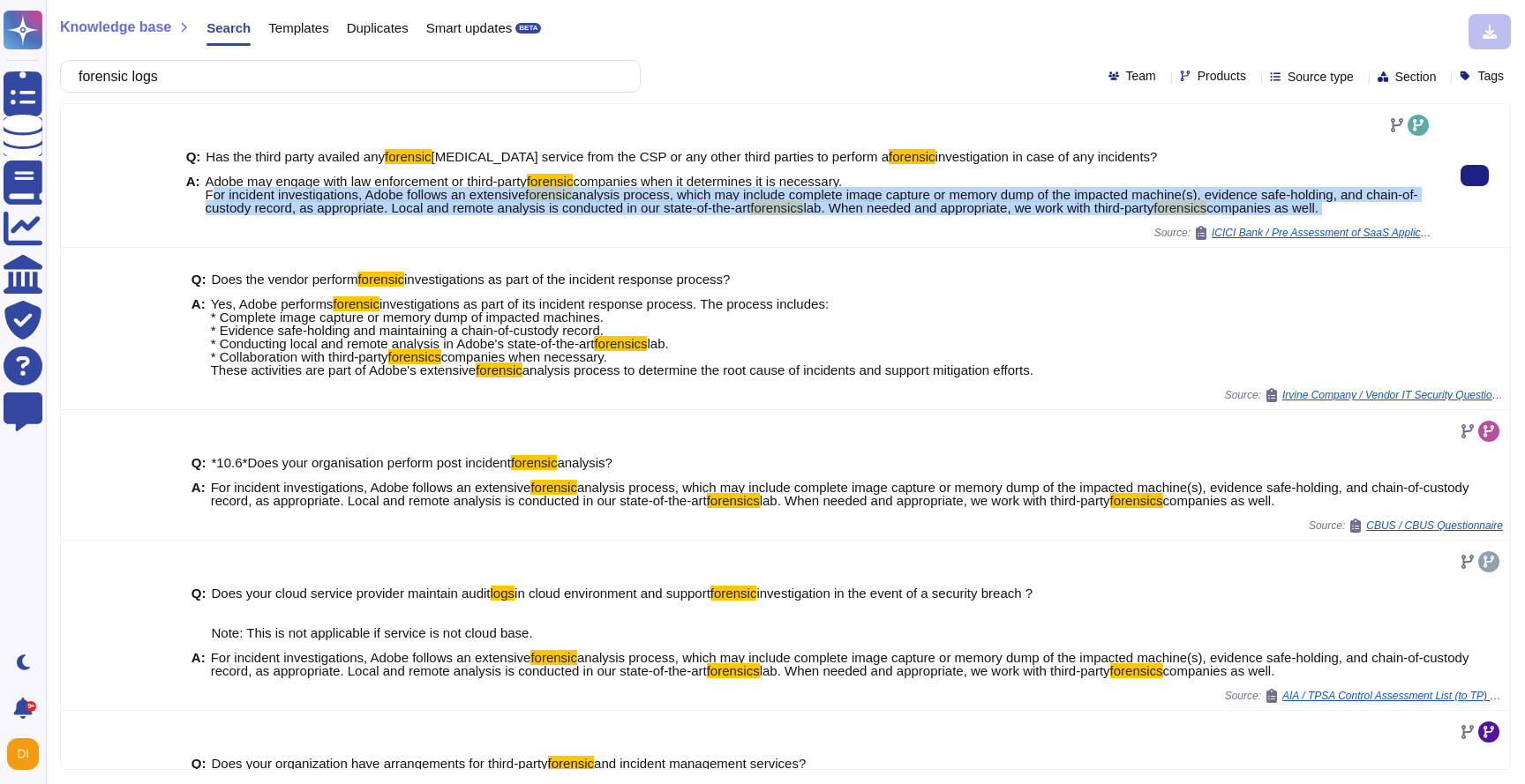
click at [388, 194] on span "companies when it determines it is necessary. For incident investigations, Adob…" at bounding box center [524, 188] width 637 height 28
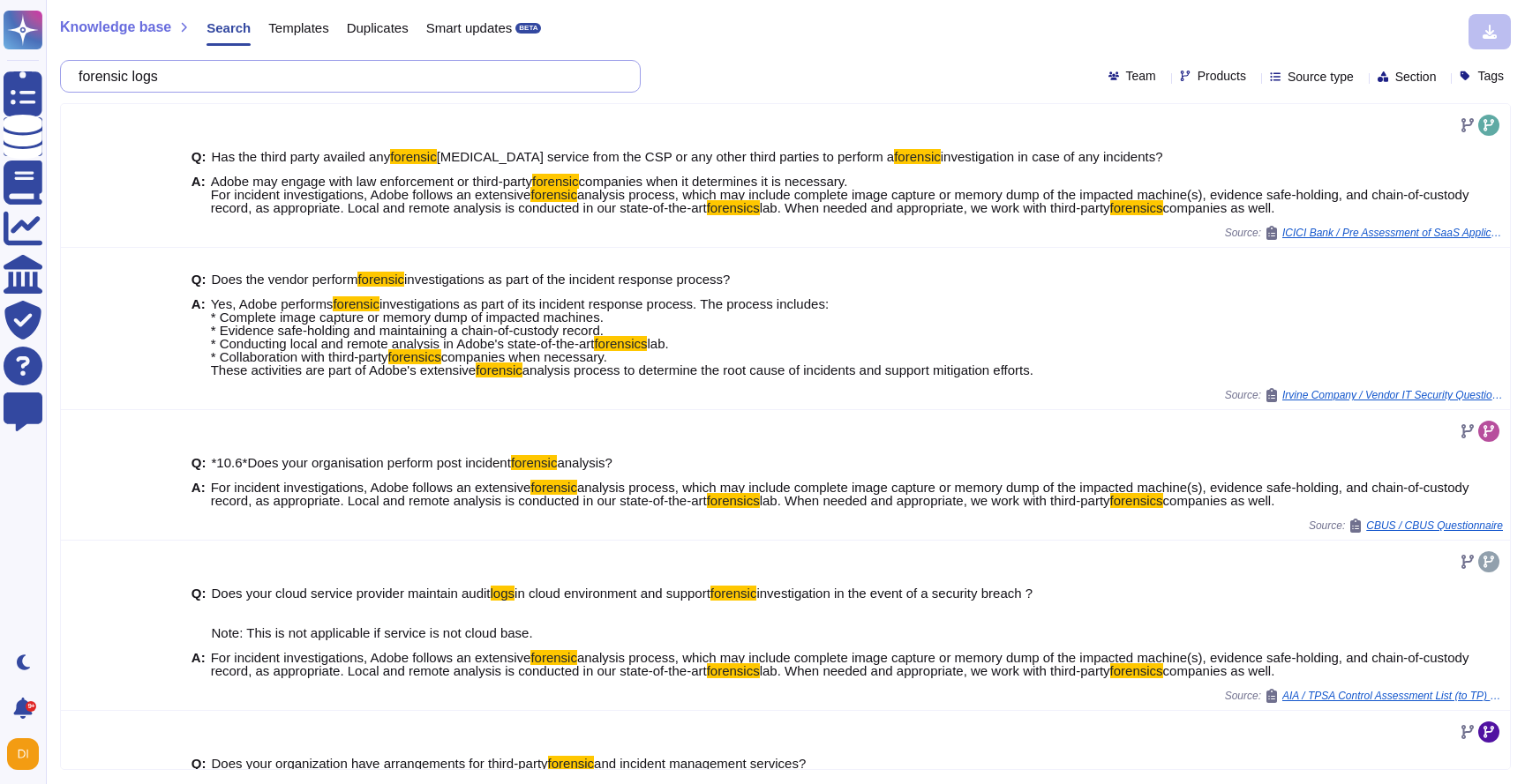
click at [127, 74] on input "forensic logs" at bounding box center [346, 76] width 552 height 31
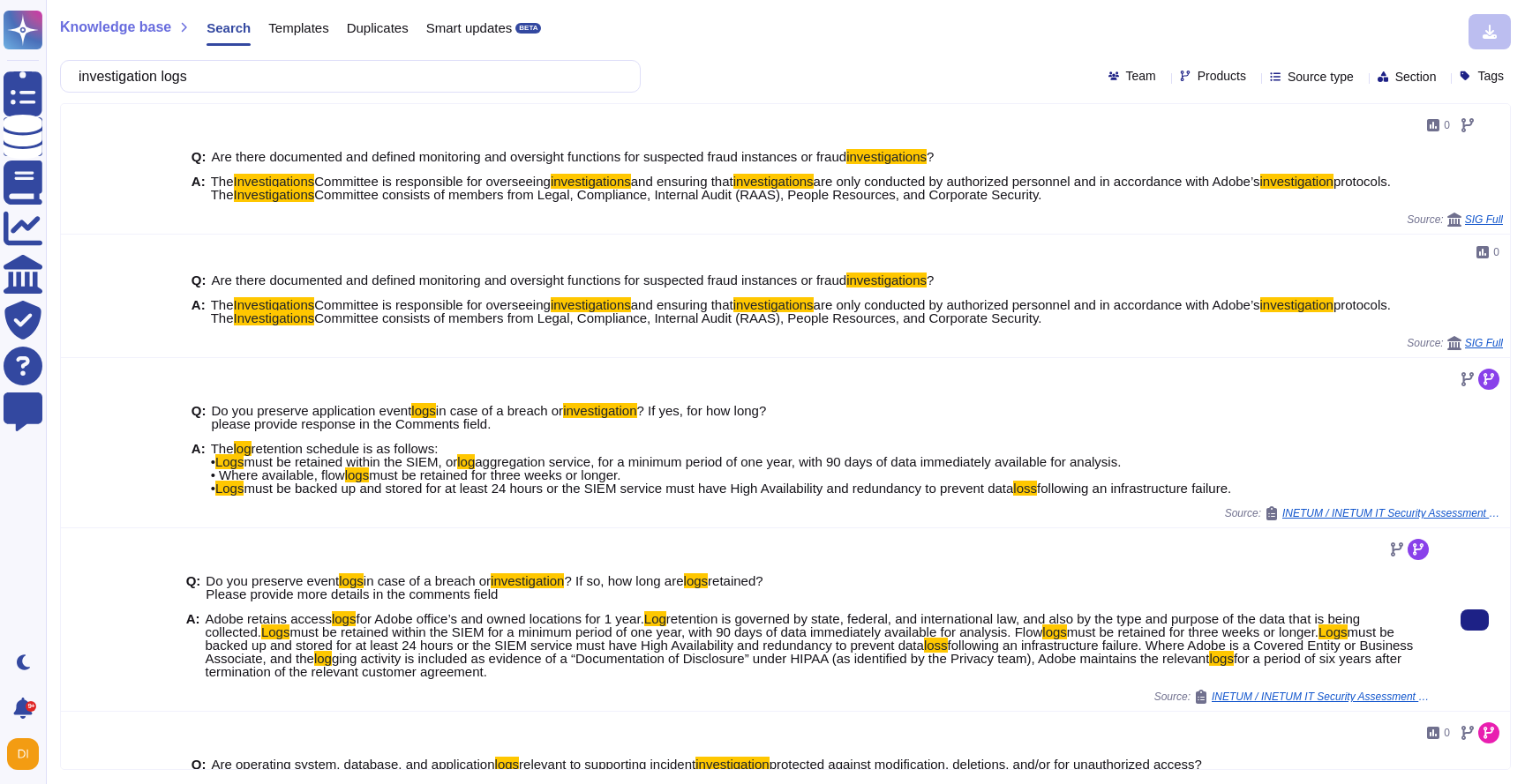
click at [356, 619] on mark "logs" at bounding box center [344, 619] width 24 height 15
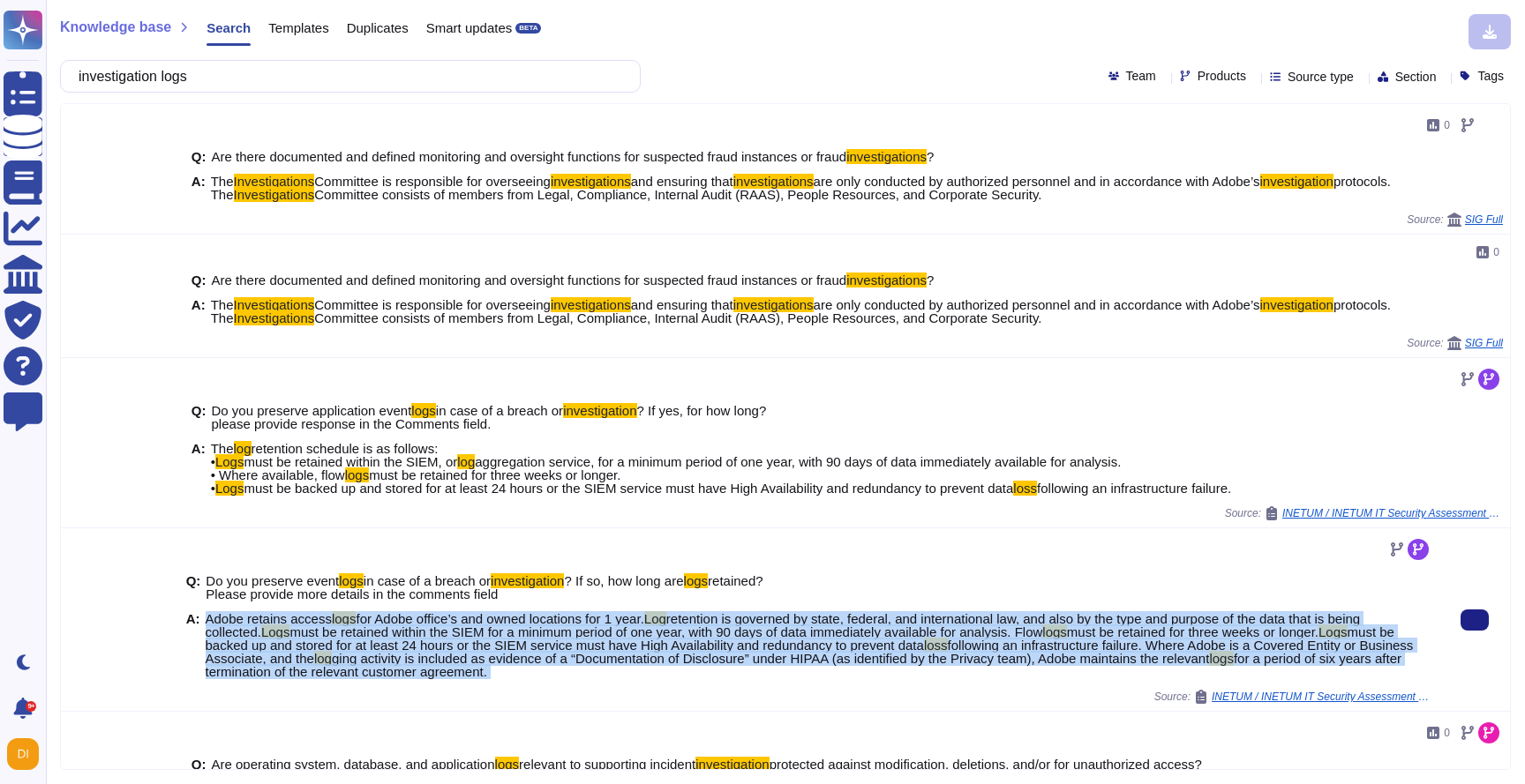
click at [356, 619] on mark "logs" at bounding box center [344, 619] width 24 height 15
click at [643, 622] on span "for Adobe office’s and owned locations for 1 year." at bounding box center [499, 619] width 288 height 15
drag, startPoint x: 1056, startPoint y: 624, endPoint x: 639, endPoint y: 675, distance: 420.1
click at [639, 675] on span "Adobe retains access logs for Adobe office’s and owned locations for 1 year. Lo…" at bounding box center [818, 645] width 1226 height 66
click at [638, 675] on span "Adobe retains access logs for Adobe office’s and owned locations for 1 year. Lo…" at bounding box center [818, 645] width 1226 height 66
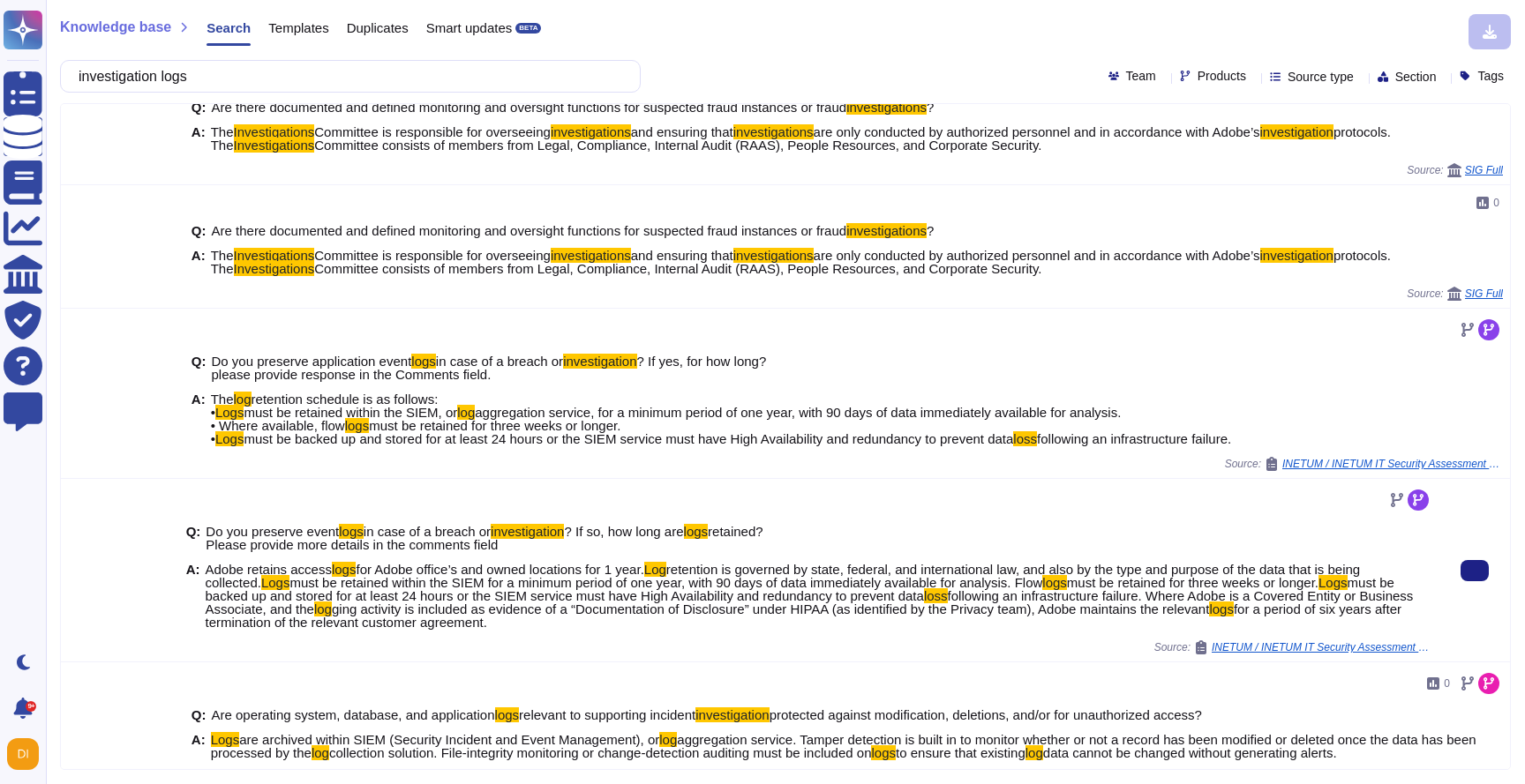
scroll to position [71, 0]
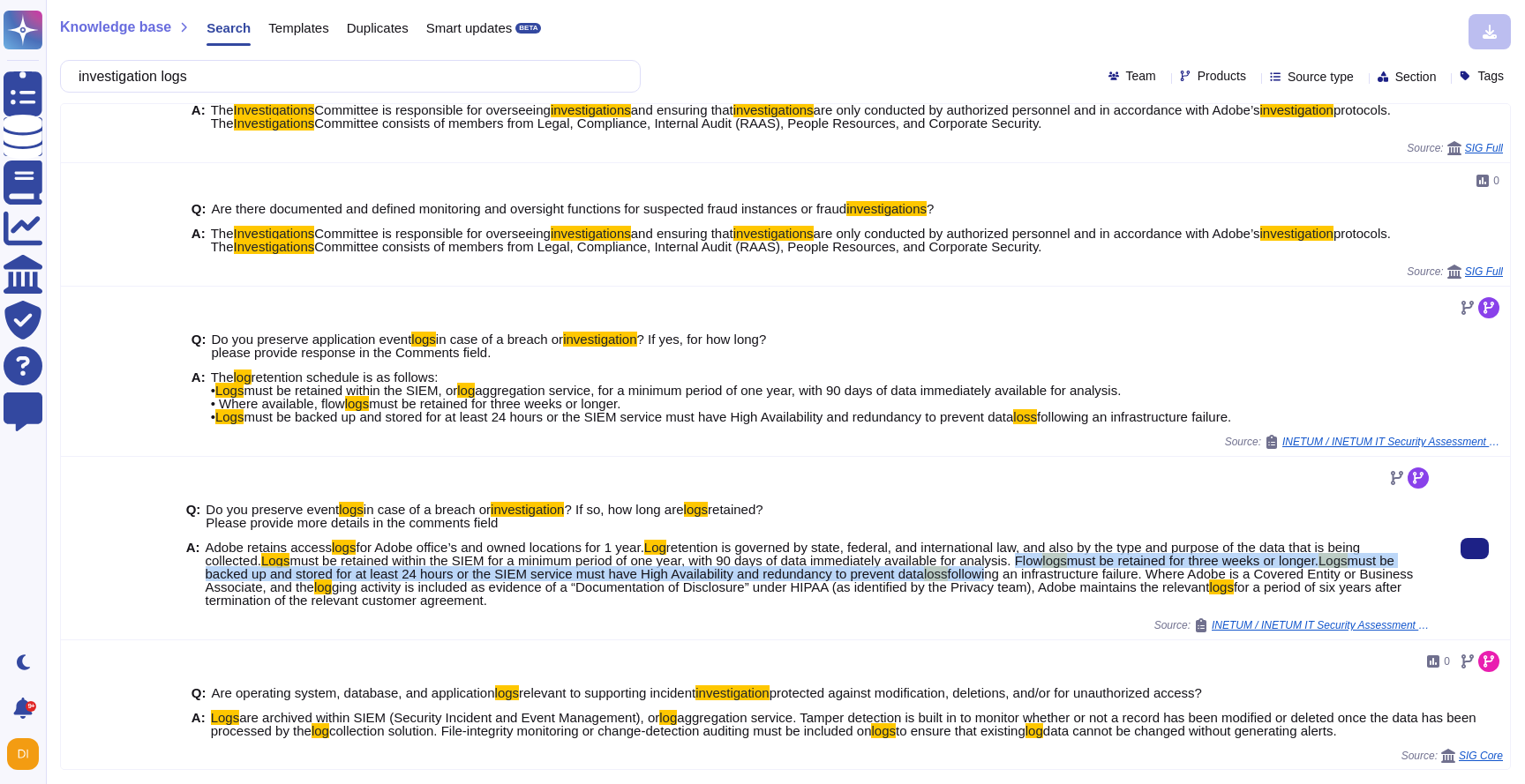
drag, startPoint x: 1038, startPoint y: 557, endPoint x: 1022, endPoint y: 578, distance: 26.4
click at [1022, 578] on span "Adobe retains access logs for Adobe office’s and owned locations for 1 year. Lo…" at bounding box center [818, 573] width 1226 height 66
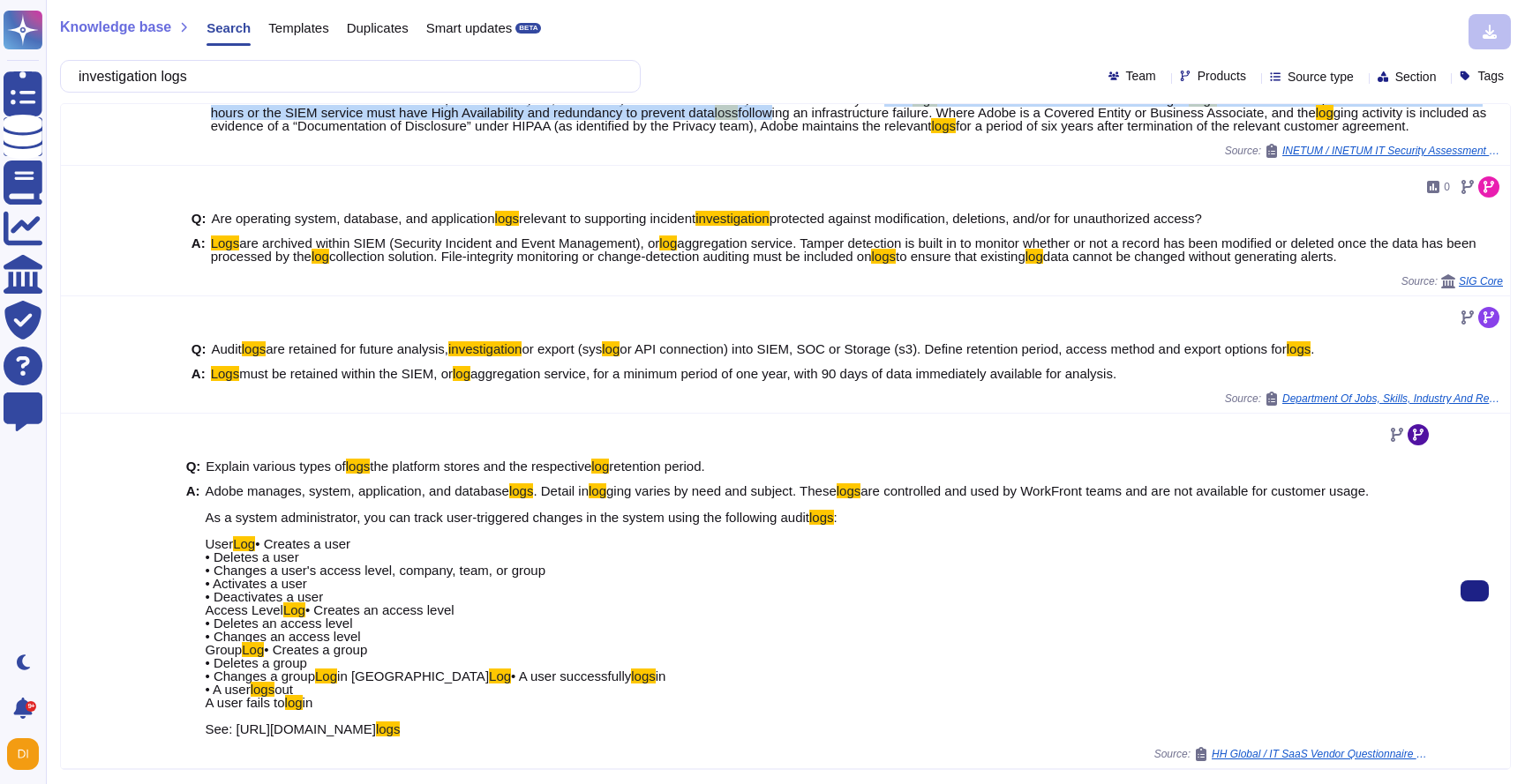
scroll to position [0, 0]
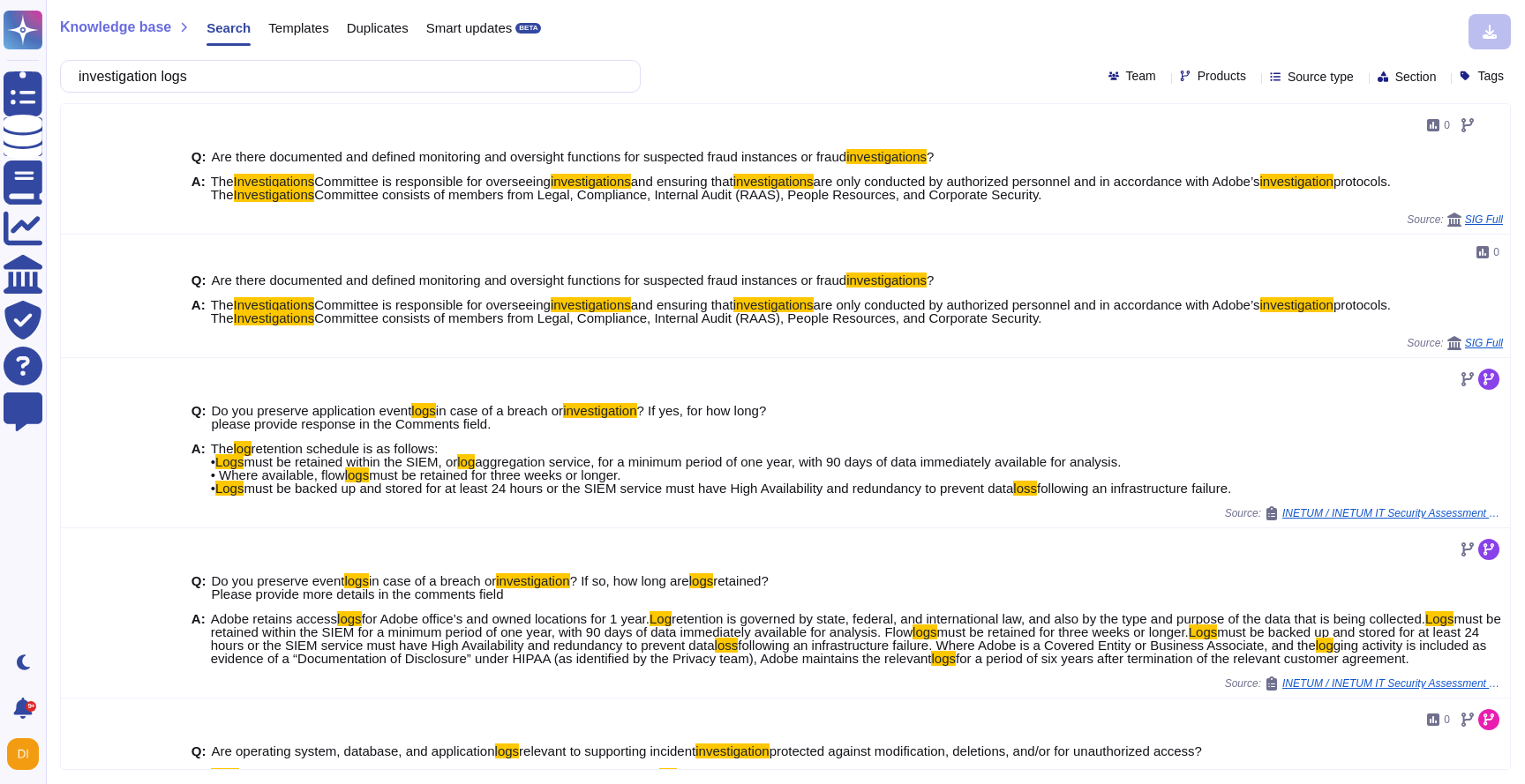
click at [319, 13] on div "Knowledge base Search Templates Duplicates Smart updates BETA investigation log…" at bounding box center [785, 392] width 1479 height 784
click at [302, 77] on input "investigation logs" at bounding box center [346, 76] width 552 height 31
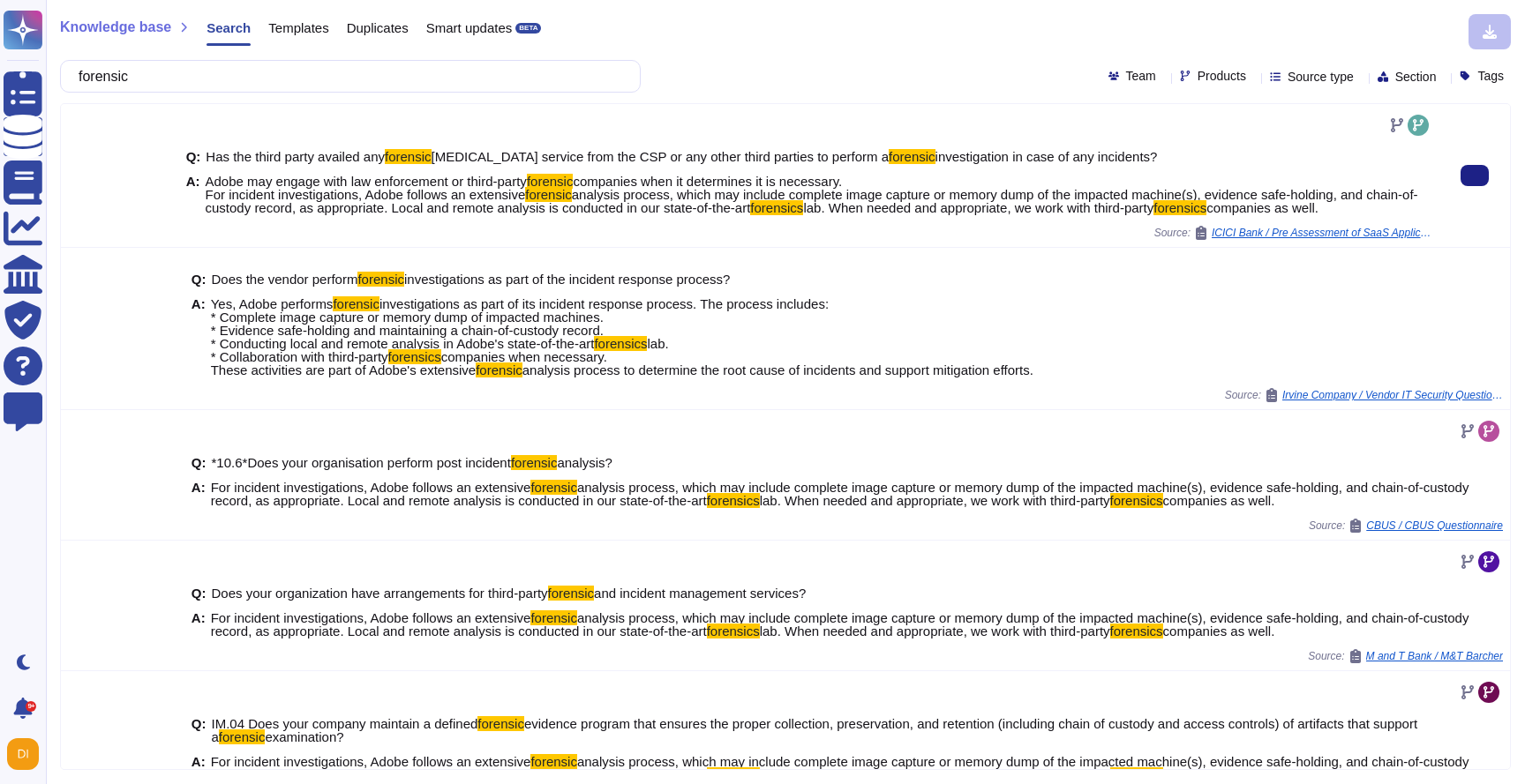
type input "forensic"
click at [395, 200] on span "analysis process, which may include complete image capture or memory dump of th…" at bounding box center [812, 200] width 1213 height 28
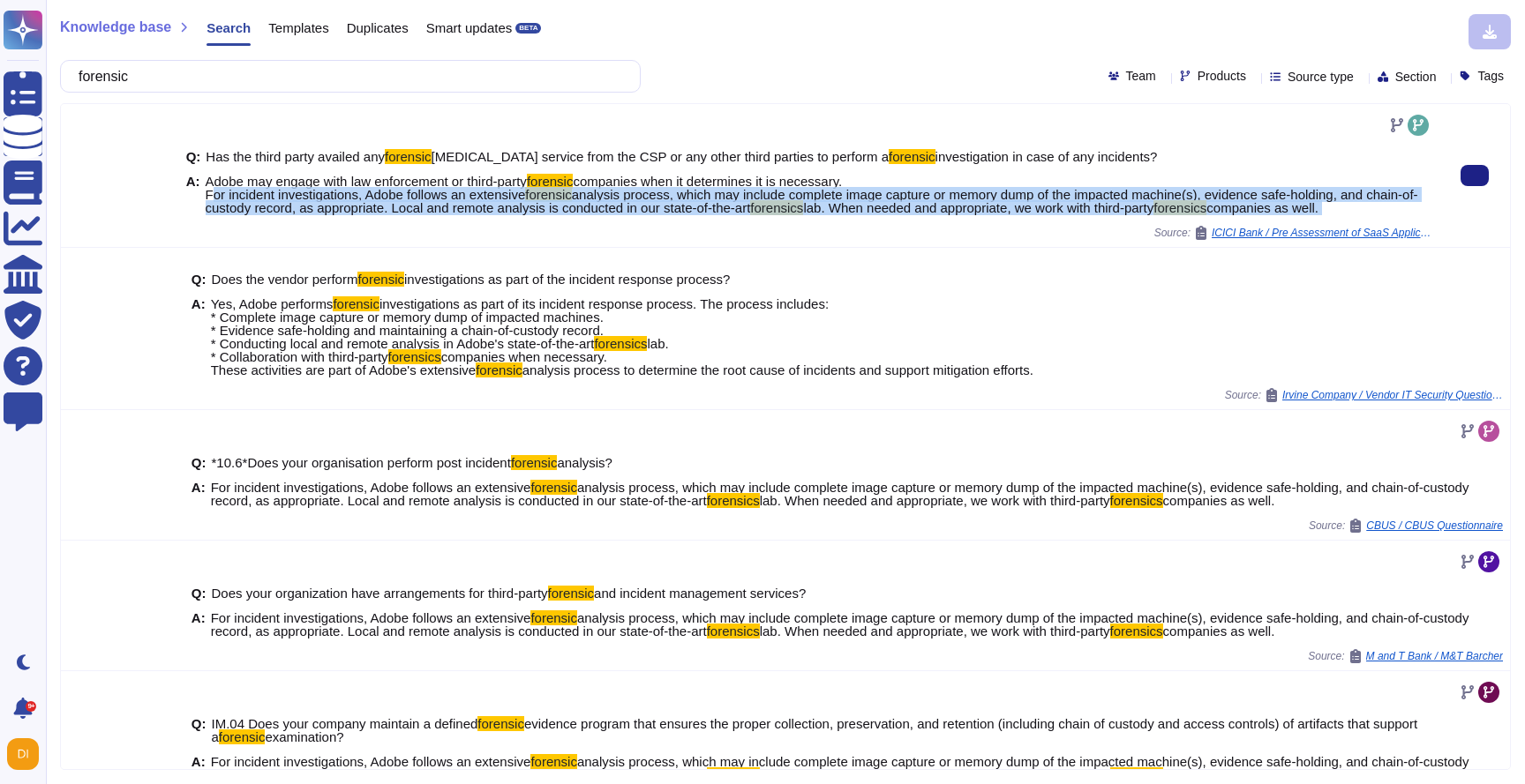
click at [395, 200] on span "analysis process, which may include complete image capture or memory dump of th…" at bounding box center [812, 200] width 1213 height 28
click at [402, 192] on span "companies when it determines it is necessary. For incident investigations, Adob…" at bounding box center [524, 188] width 637 height 28
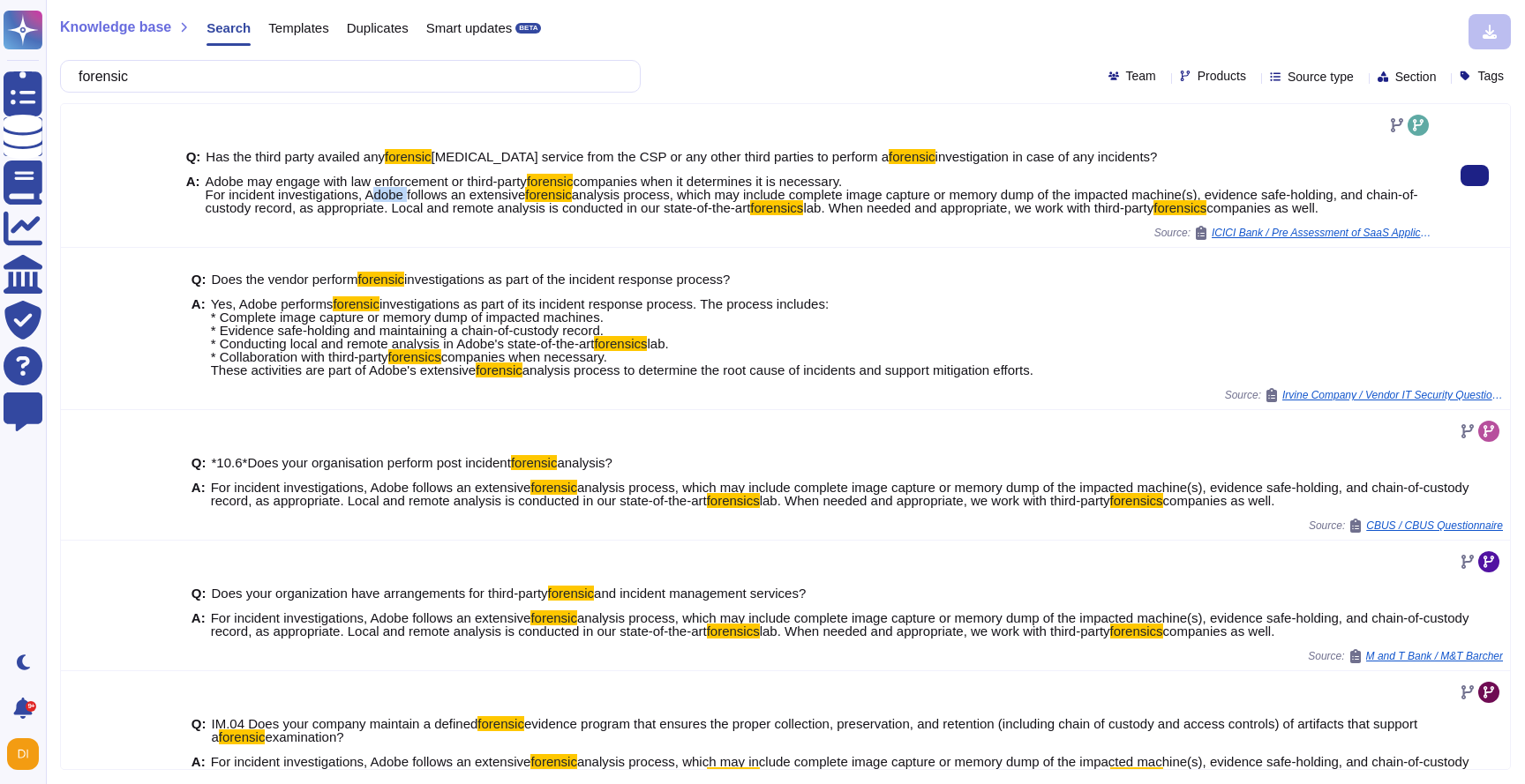
click at [402, 192] on span "companies when it determines it is necessary. For incident investigations, Adob…" at bounding box center [524, 188] width 637 height 28
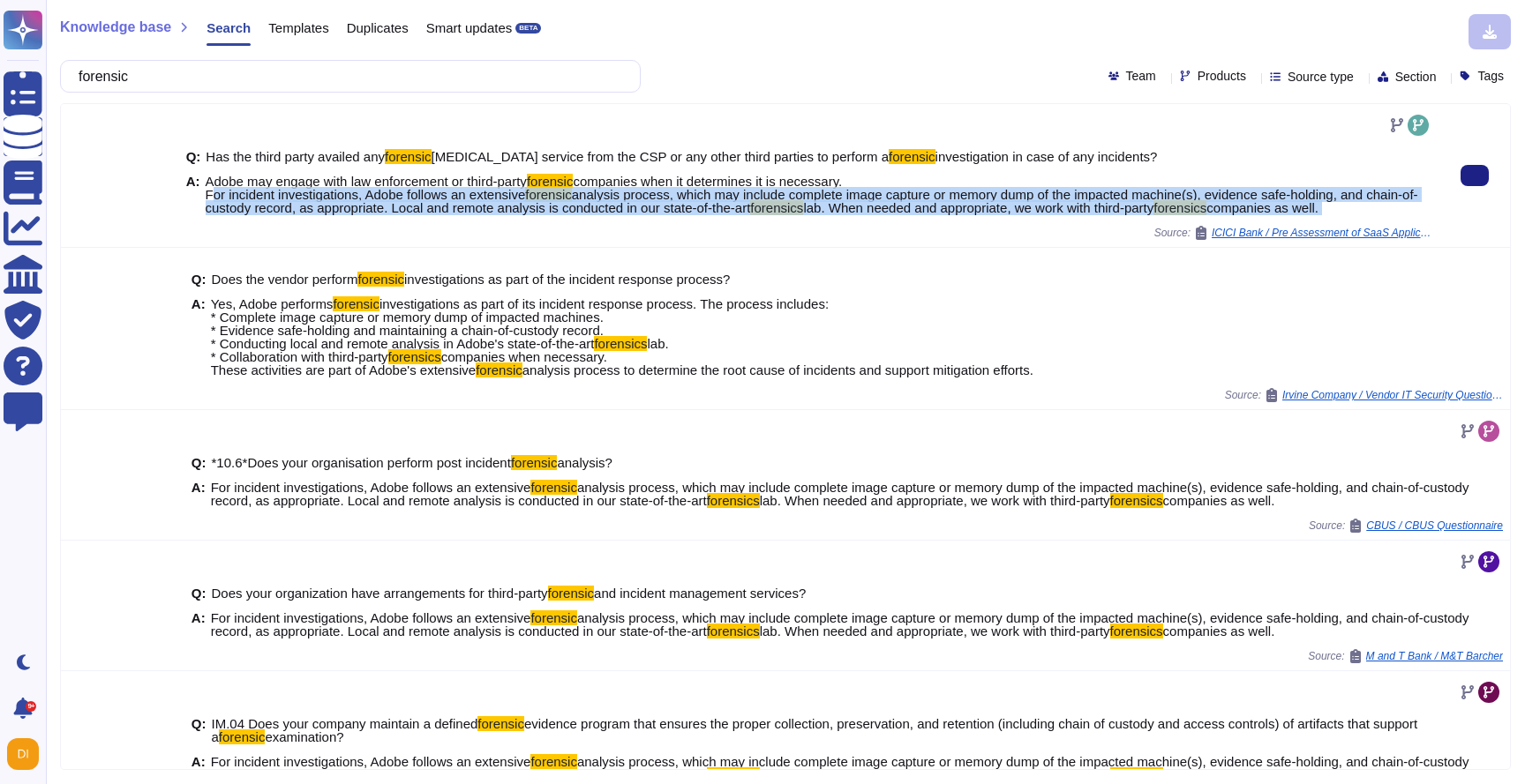
click at [402, 192] on span "companies when it determines it is necessary. For incident investigations, Adob…" at bounding box center [524, 188] width 637 height 28
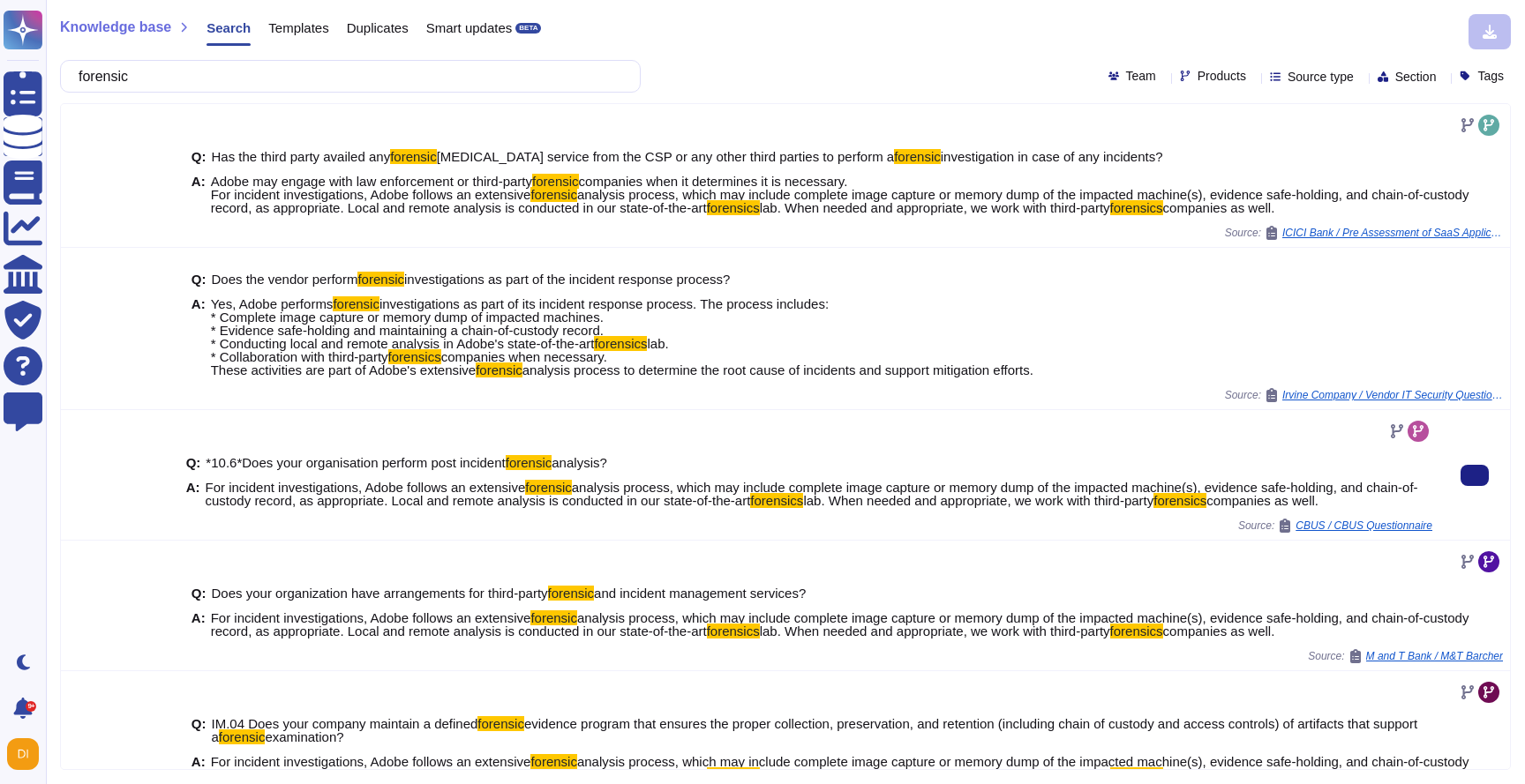
click at [364, 478] on div "Q: *10.6*Does your organisation perform post incident forensic analysis? A: For…" at bounding box center [809, 482] width 1246 height 73
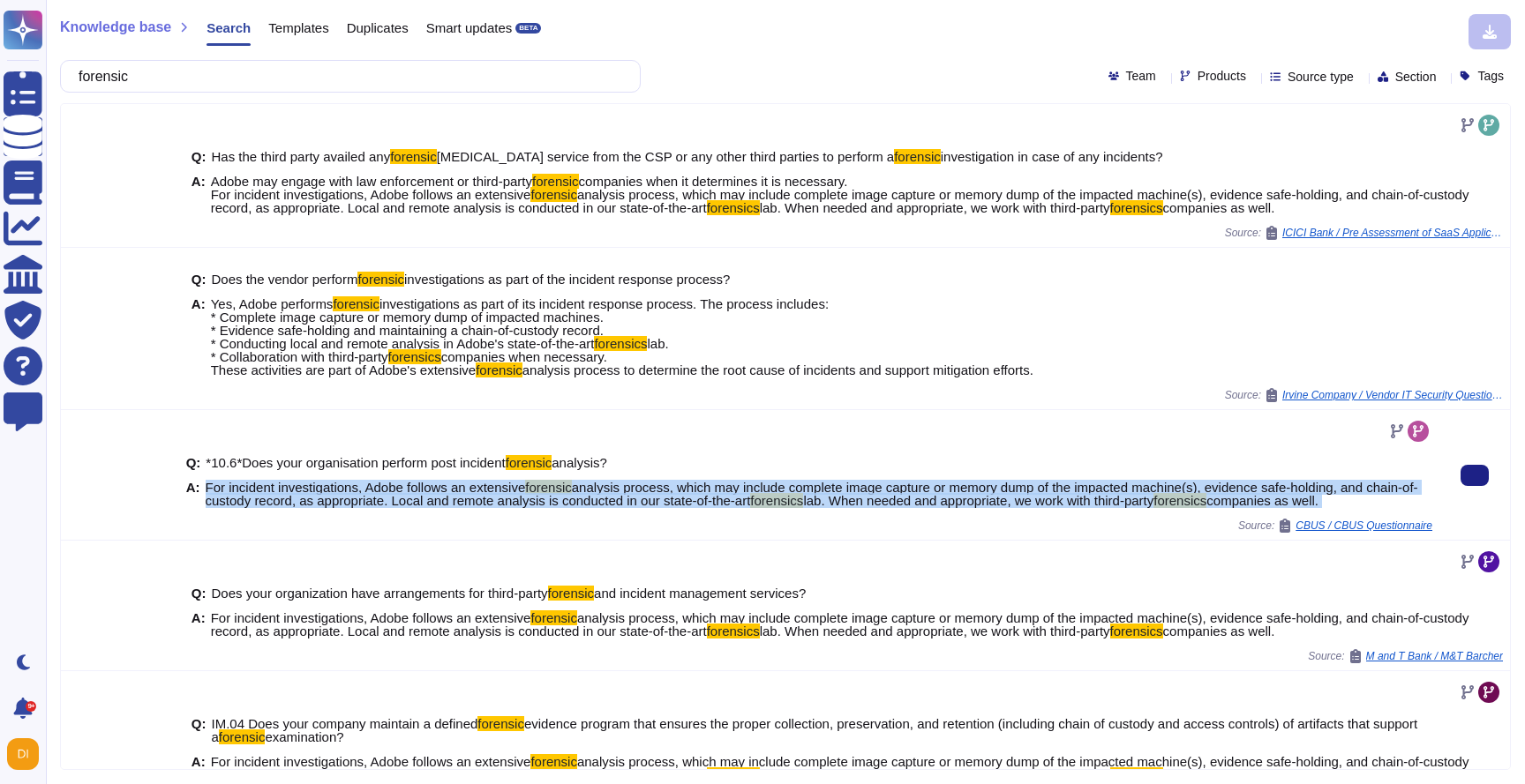
click at [364, 478] on div "Q: *10.6*Does your organisation perform post incident forensic analysis? A: For…" at bounding box center [809, 482] width 1246 height 73
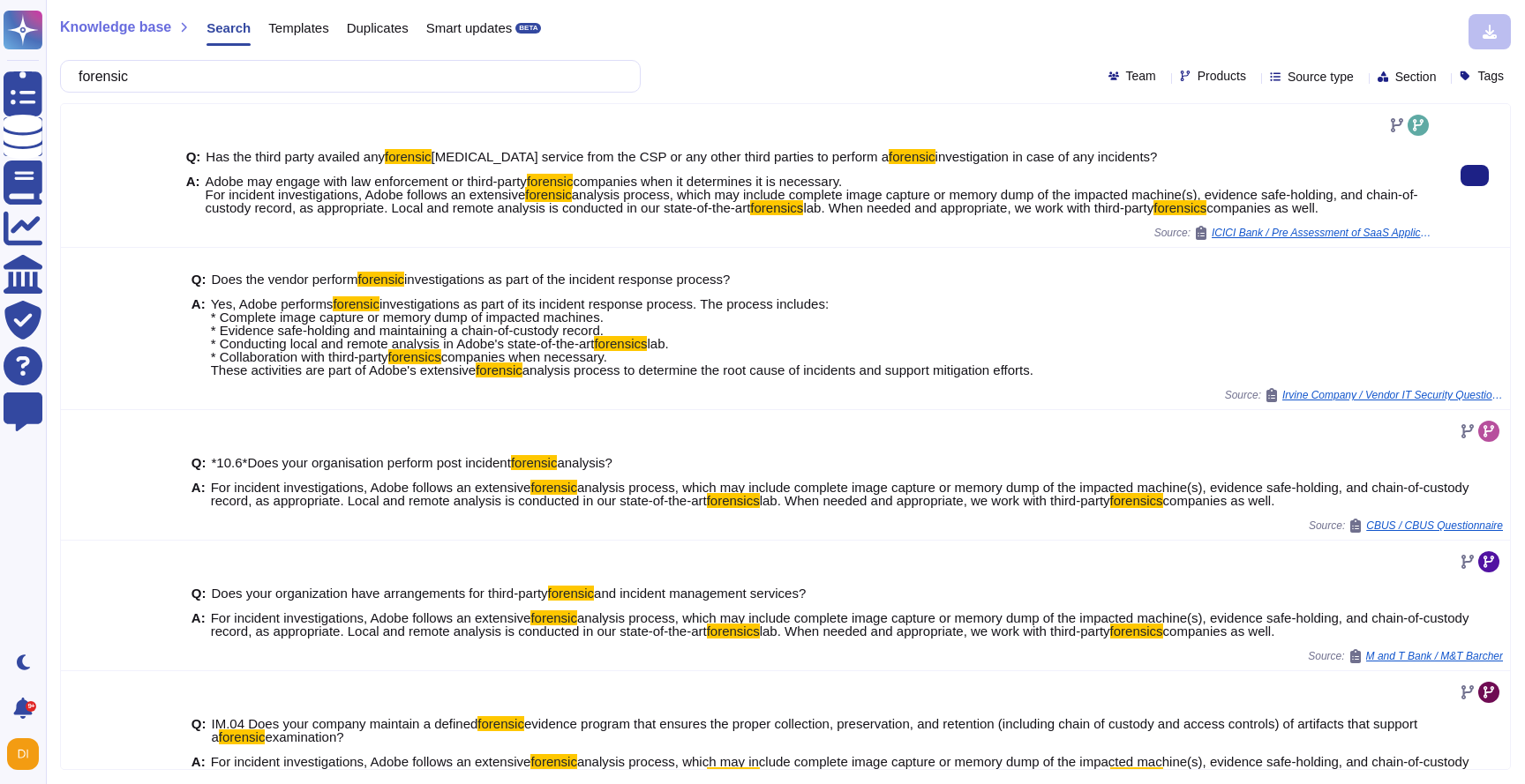
click at [274, 183] on span "Adobe may engage with law enforcement or third-party" at bounding box center [366, 181] width 321 height 15
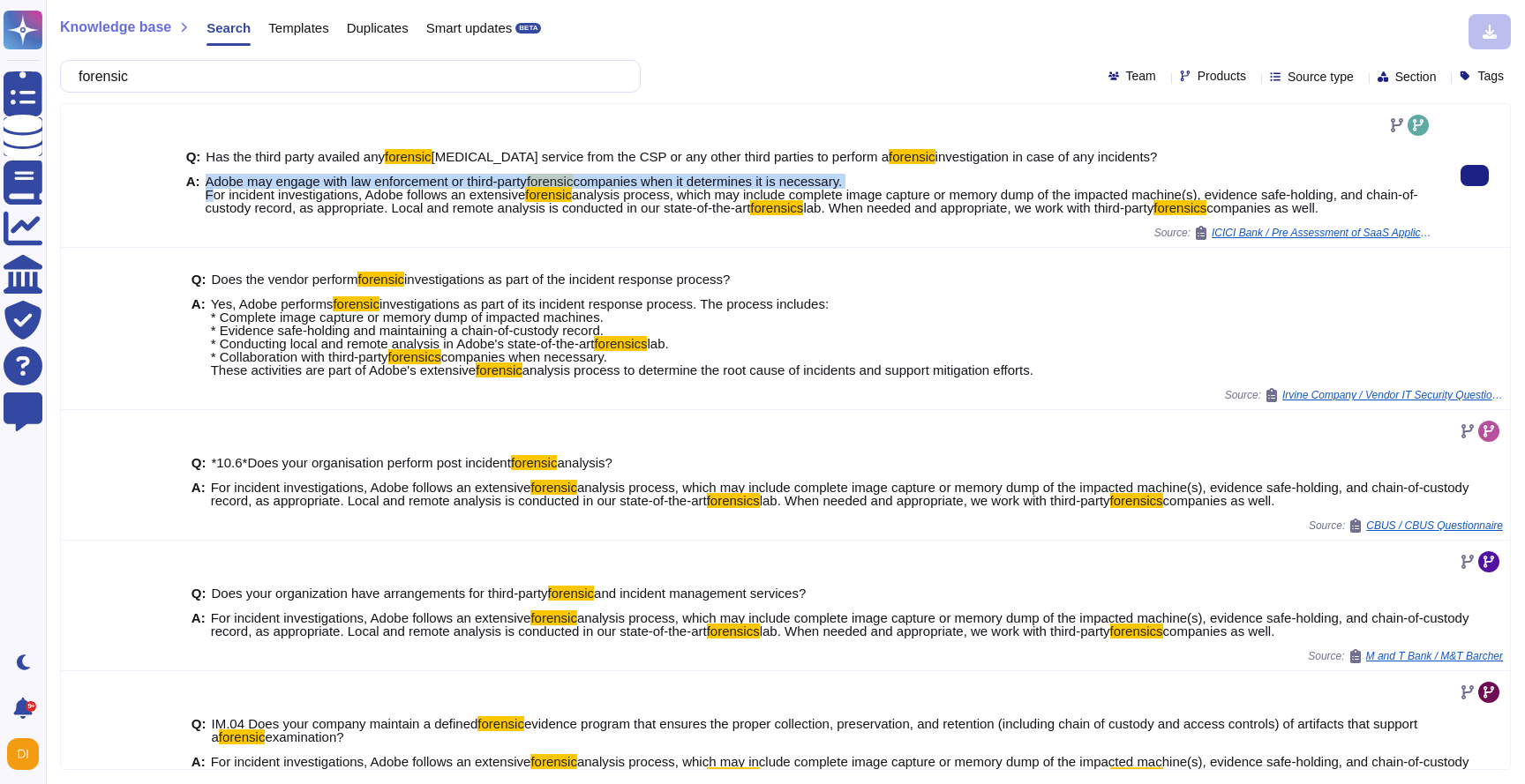
click at [274, 183] on span "Adobe may engage with law enforcement or third-party" at bounding box center [366, 181] width 321 height 15
click at [1483, 177] on button at bounding box center [1474, 175] width 28 height 21
